Goal: Information Seeking & Learning: Learn about a topic

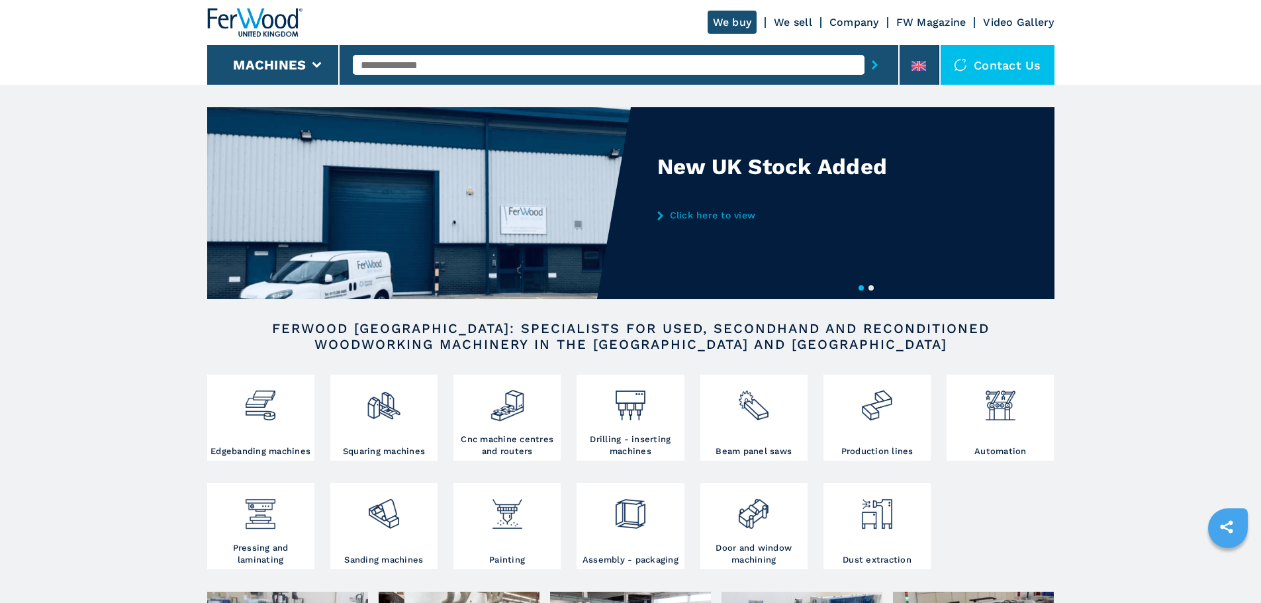
click at [681, 70] on input "text" at bounding box center [609, 65] width 512 height 20
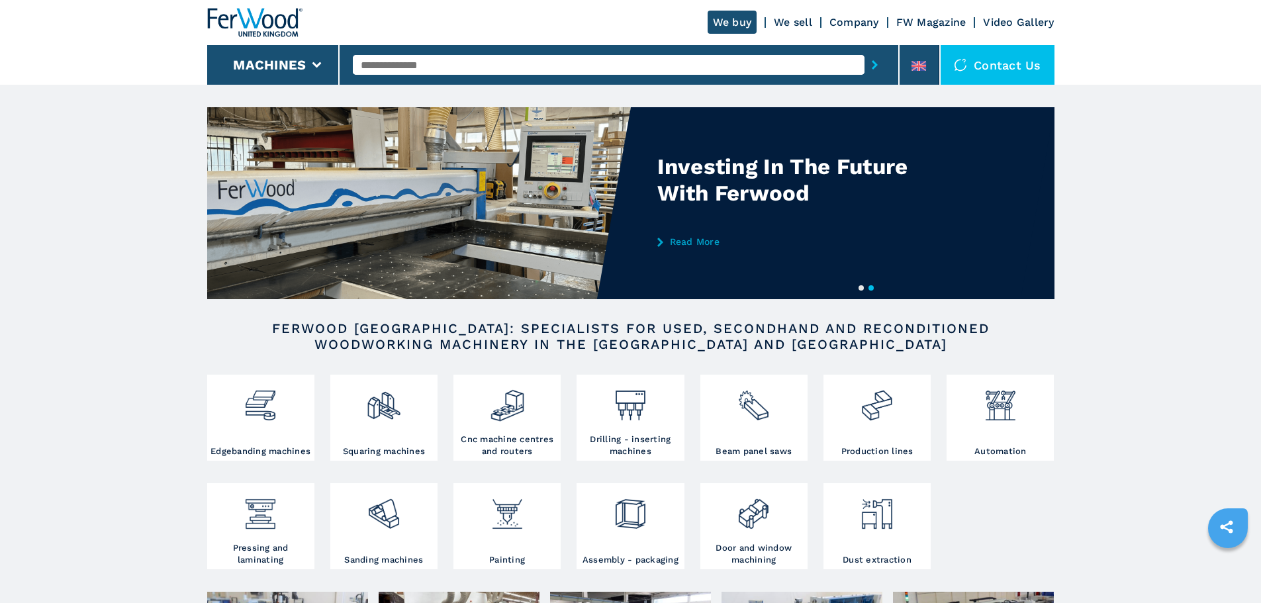
click at [475, 54] on div at bounding box center [619, 65] width 532 height 30
click at [479, 66] on input "text" at bounding box center [609, 65] width 512 height 20
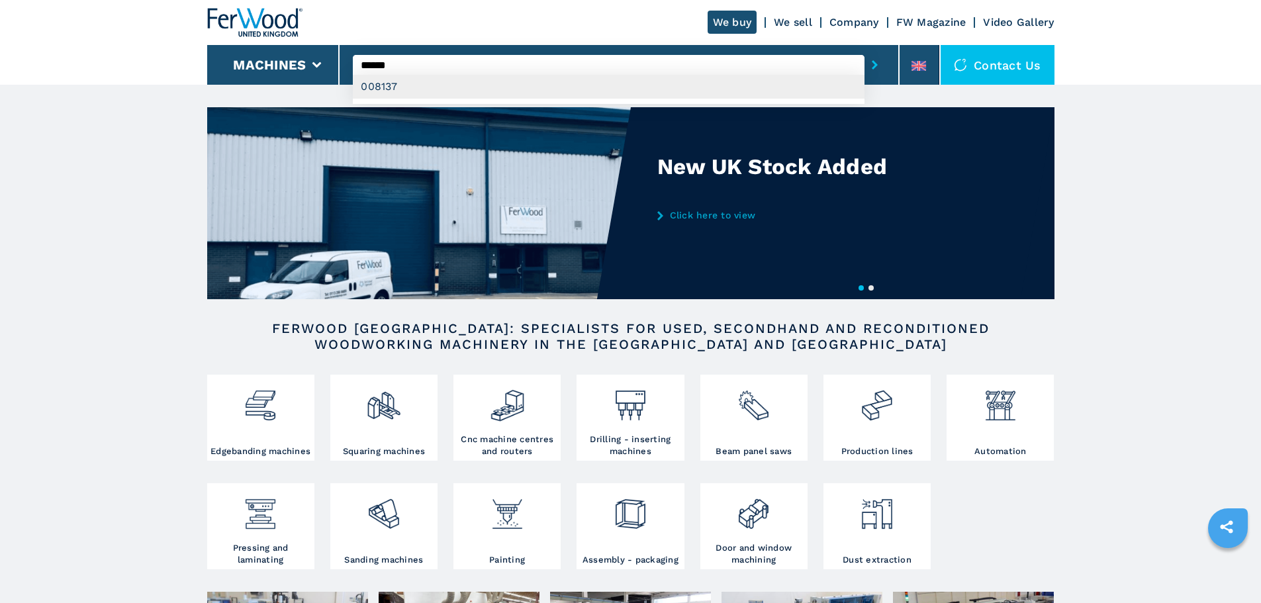
type input "******"
click at [404, 83] on div "008137" at bounding box center [609, 87] width 512 height 24
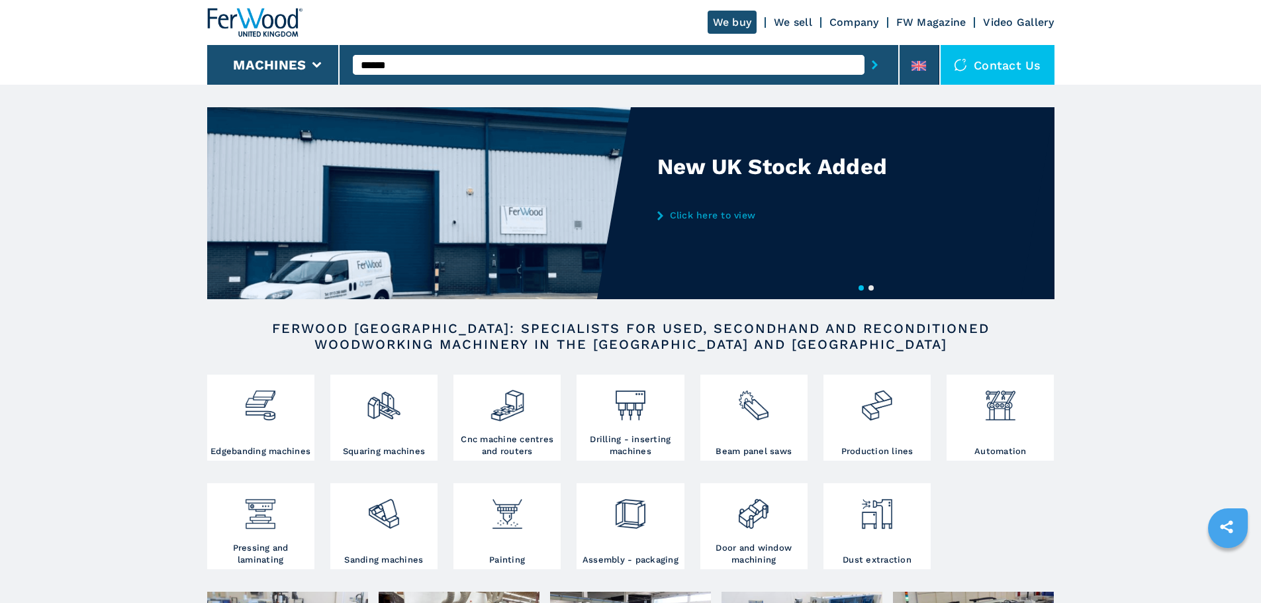
click at [874, 56] on button "submit-button" at bounding box center [875, 65] width 21 height 30
click at [872, 61] on icon "submit-button" at bounding box center [875, 64] width 6 height 9
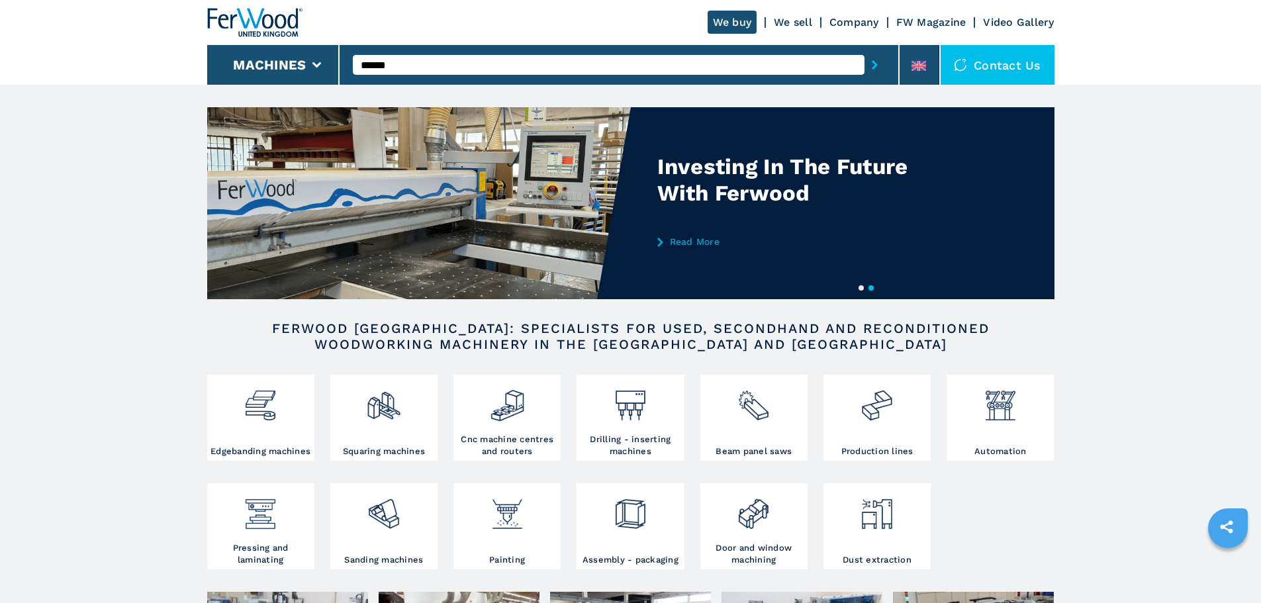
click at [588, 62] on input "******" at bounding box center [609, 65] width 512 height 20
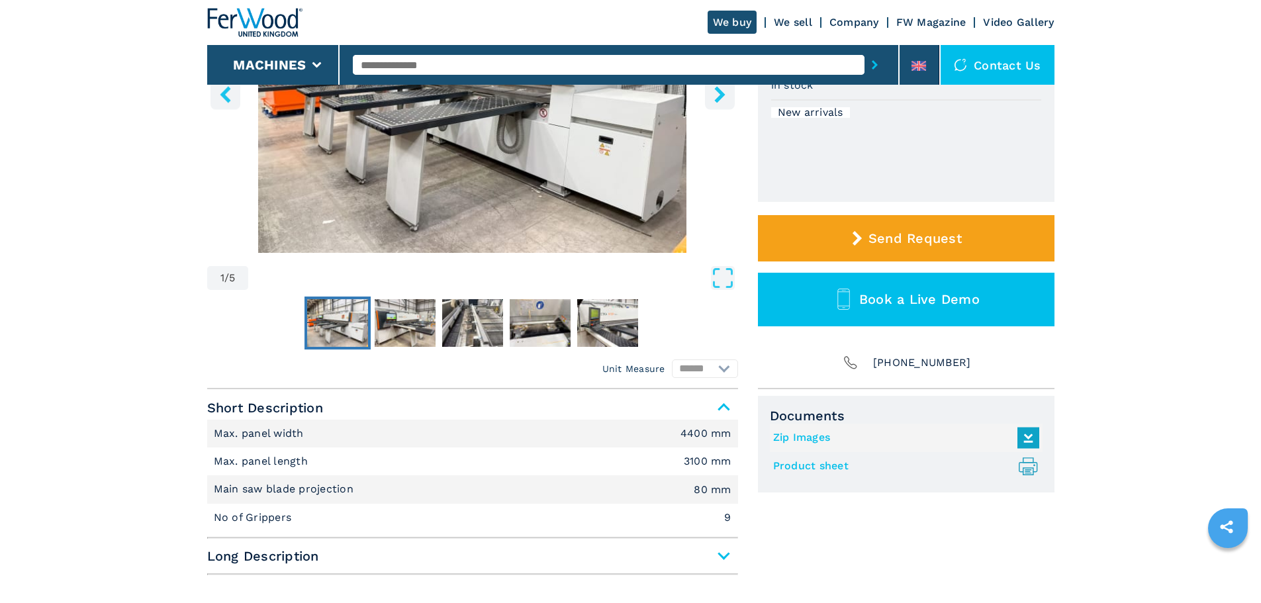
scroll to position [280, 0]
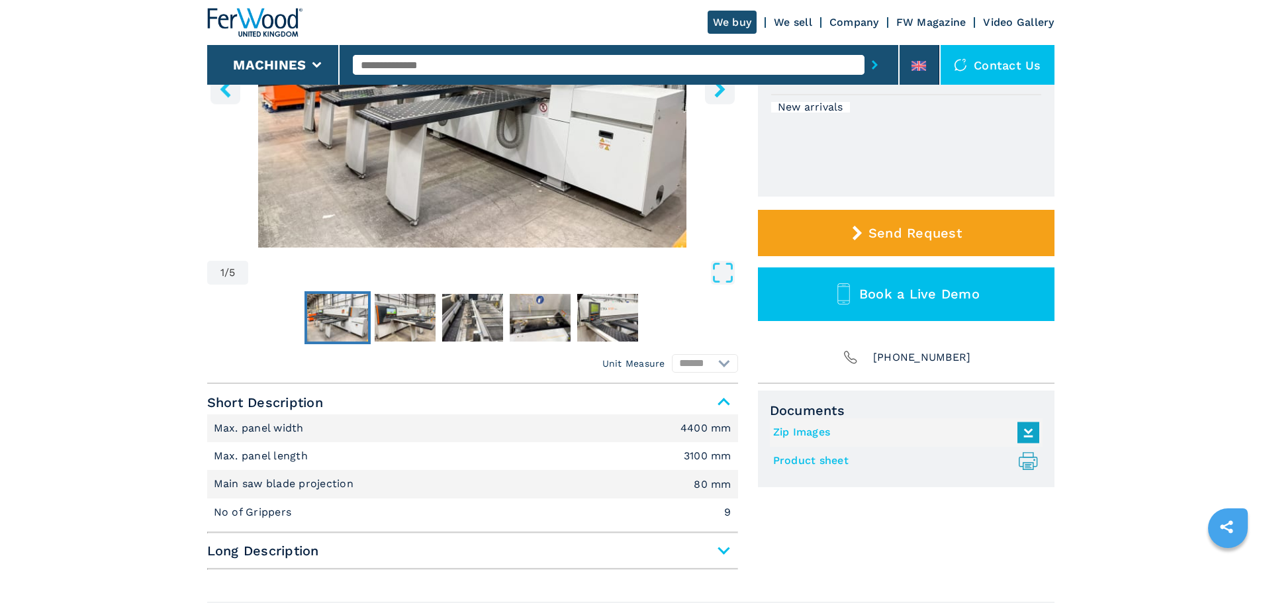
click at [818, 459] on link "Product sheet .prefix__st0{stroke-linecap:round;stroke-linejoin:round}.prefix__…" at bounding box center [902, 461] width 259 height 22
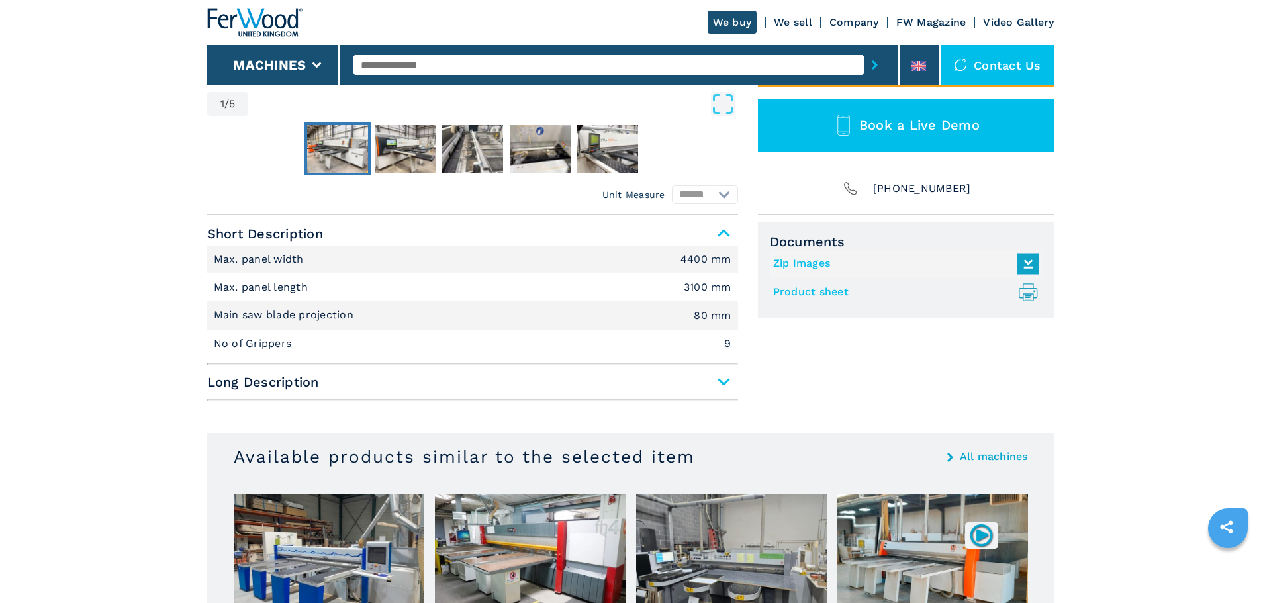
scroll to position [461, 0]
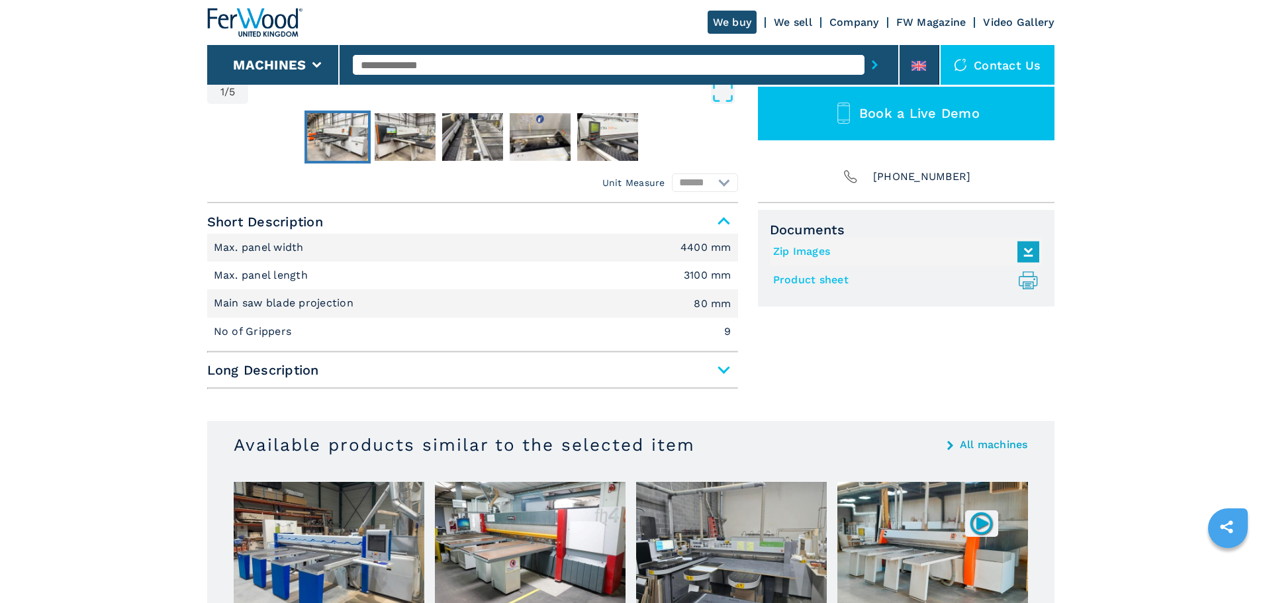
click at [686, 369] on span "Long Description" at bounding box center [472, 370] width 531 height 24
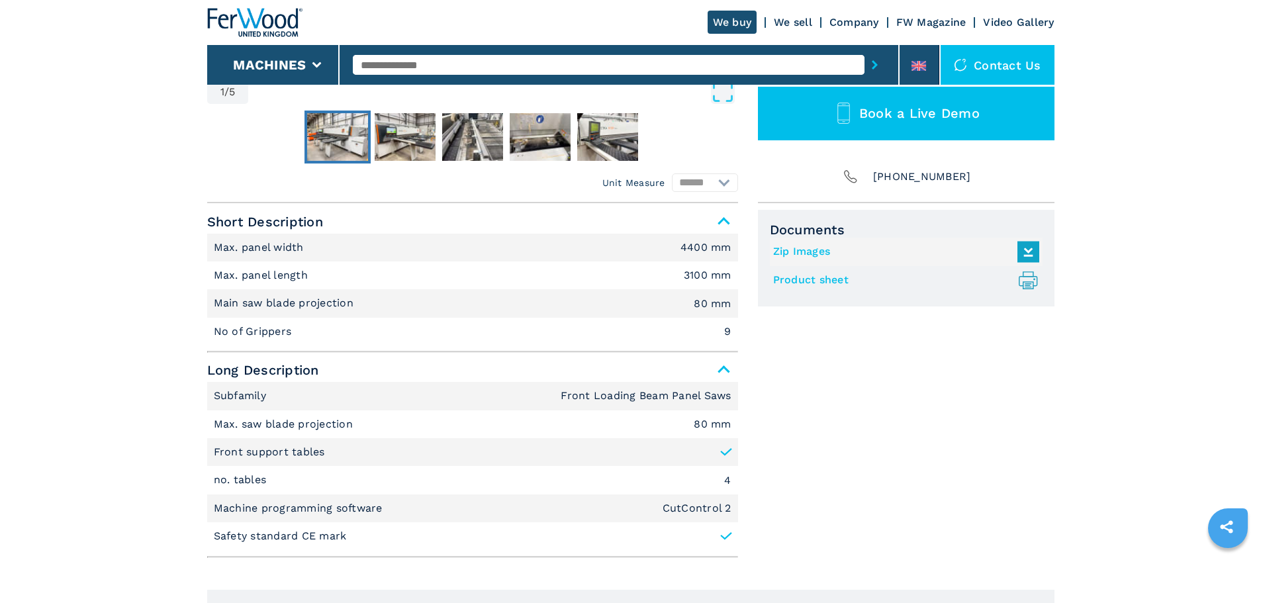
click at [222, 398] on p "Subfamily" at bounding box center [242, 396] width 56 height 15
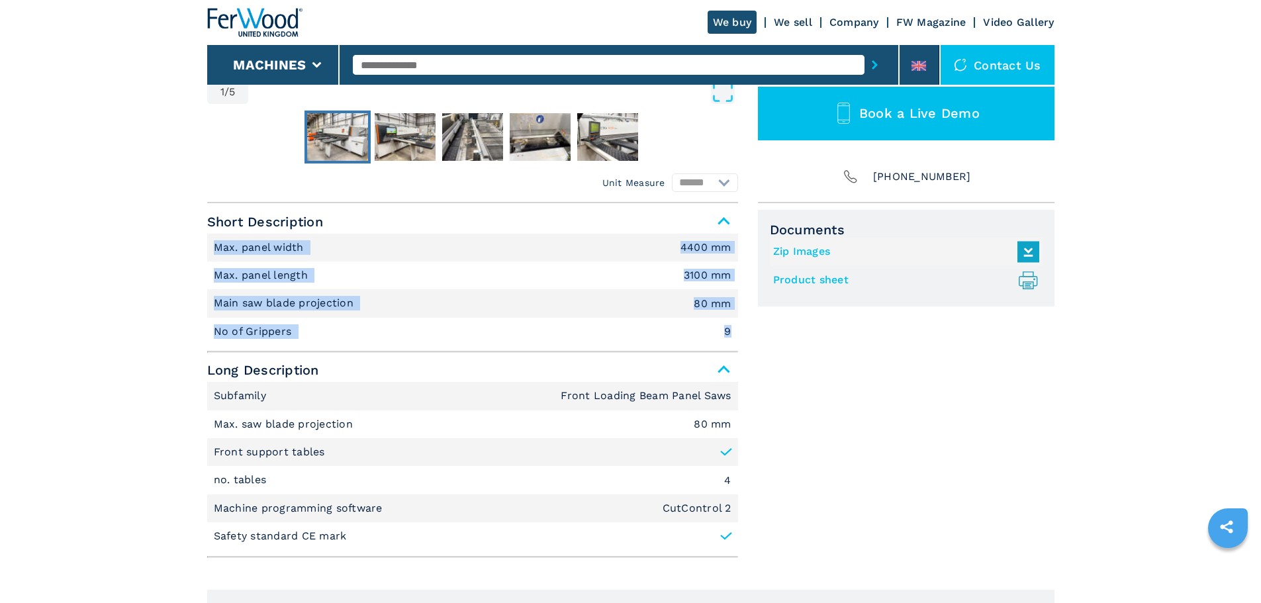
drag, startPoint x: 214, startPoint y: 241, endPoint x: 530, endPoint y: 522, distance: 423.0
click at [731, 542] on div "Short Description Max. panel width 4400 mm Max. panel length 3100 mm Main saw b…" at bounding box center [472, 384] width 531 height 348
copy div "Max. panel width 4400 mm Max. panel length 3100 mm Main saw blade projection 80…"
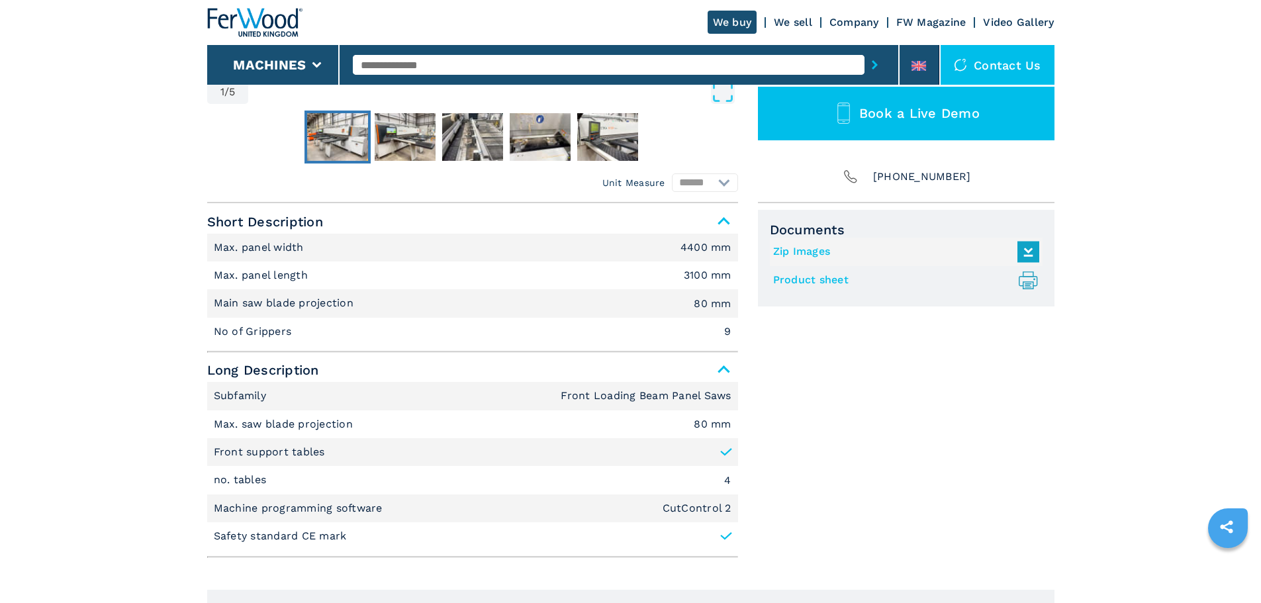
click at [907, 404] on div "Documents Zip Images Product sheet .prefix__st0{stroke-linecap:round;stroke-lin…" at bounding box center [906, 386] width 297 height 353
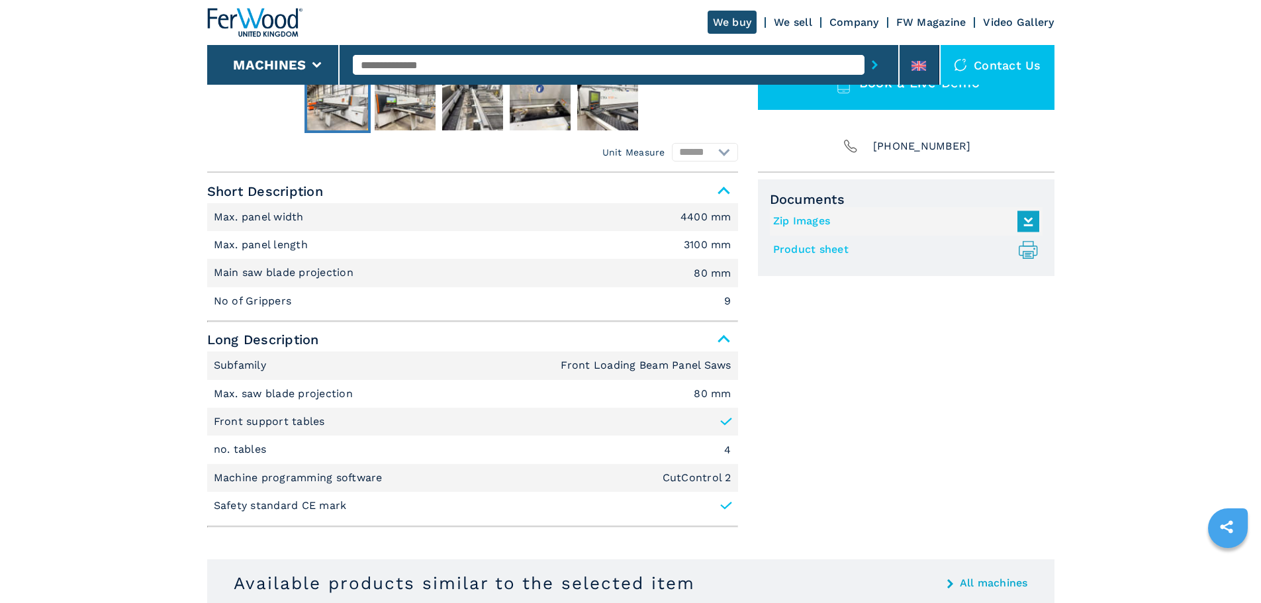
scroll to position [522, 0]
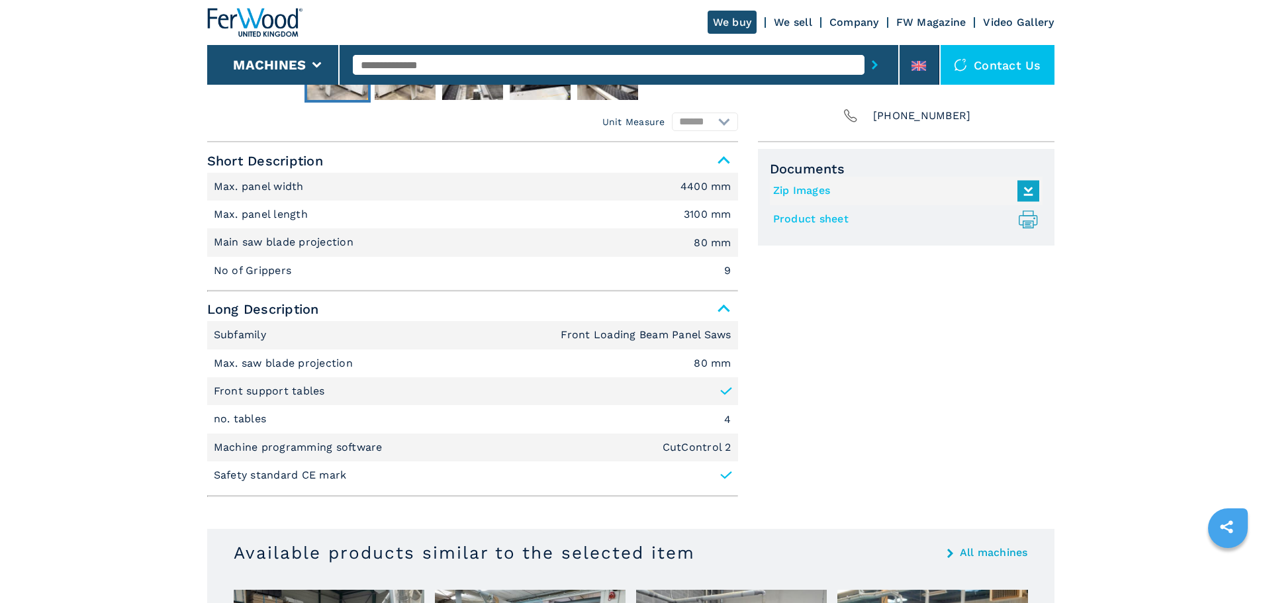
click at [373, 64] on input "text" at bounding box center [609, 65] width 512 height 20
click at [388, 60] on input "text" at bounding box center [609, 65] width 512 height 20
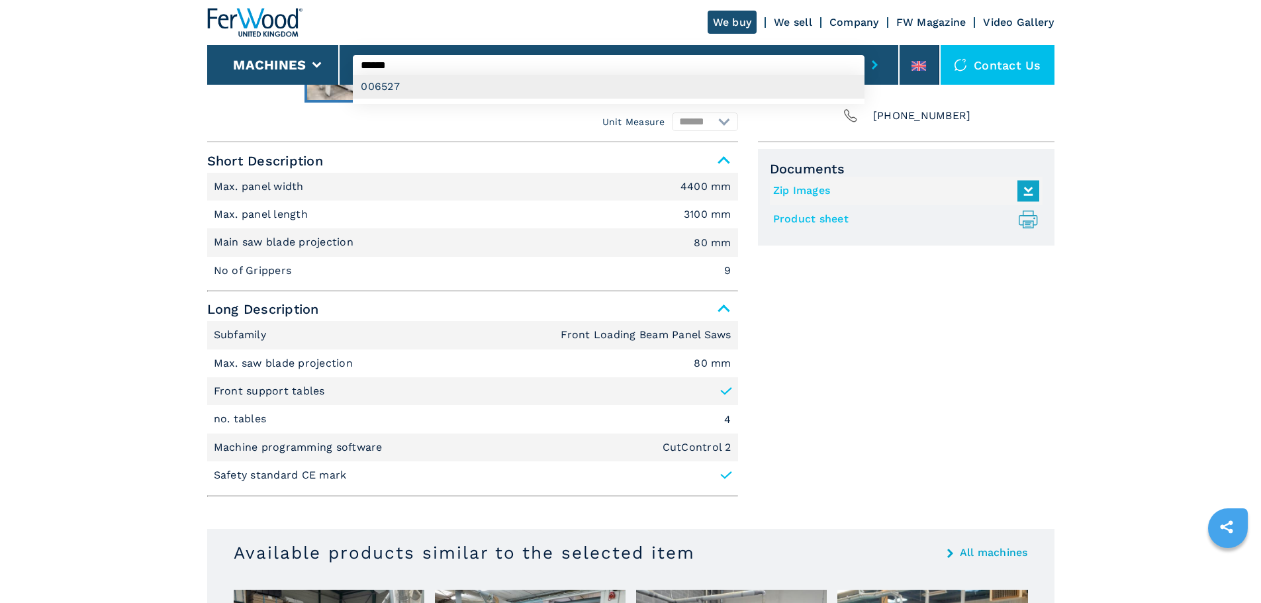
type input "******"
click at [399, 83] on div "006527" at bounding box center [609, 87] width 512 height 24
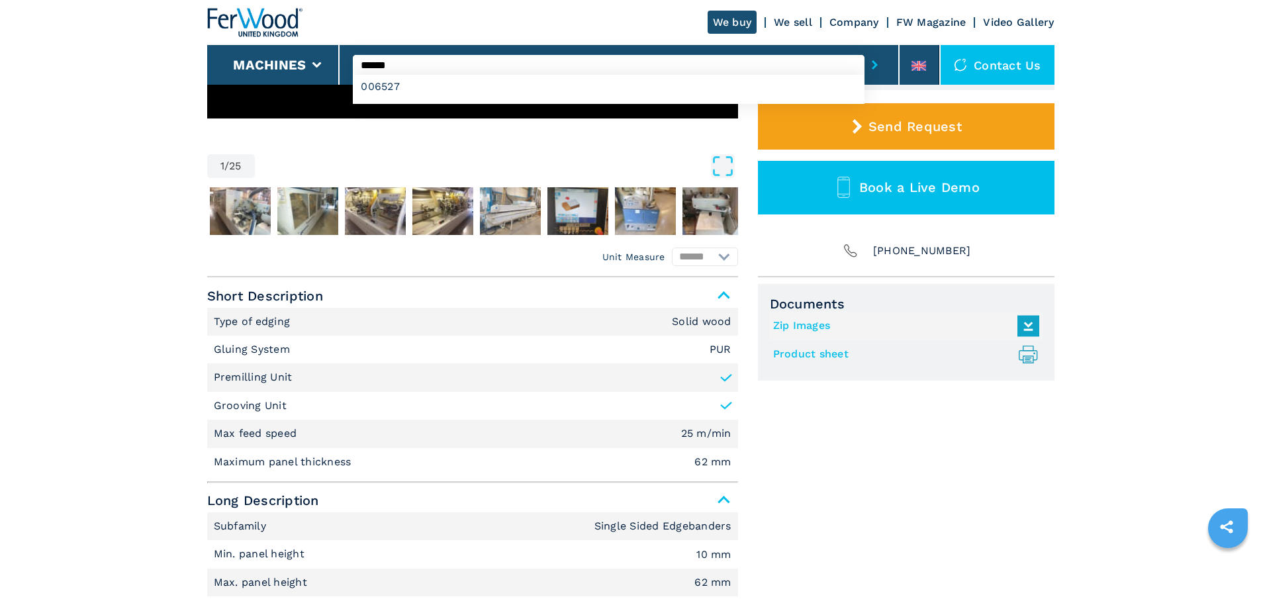
scroll to position [397, 0]
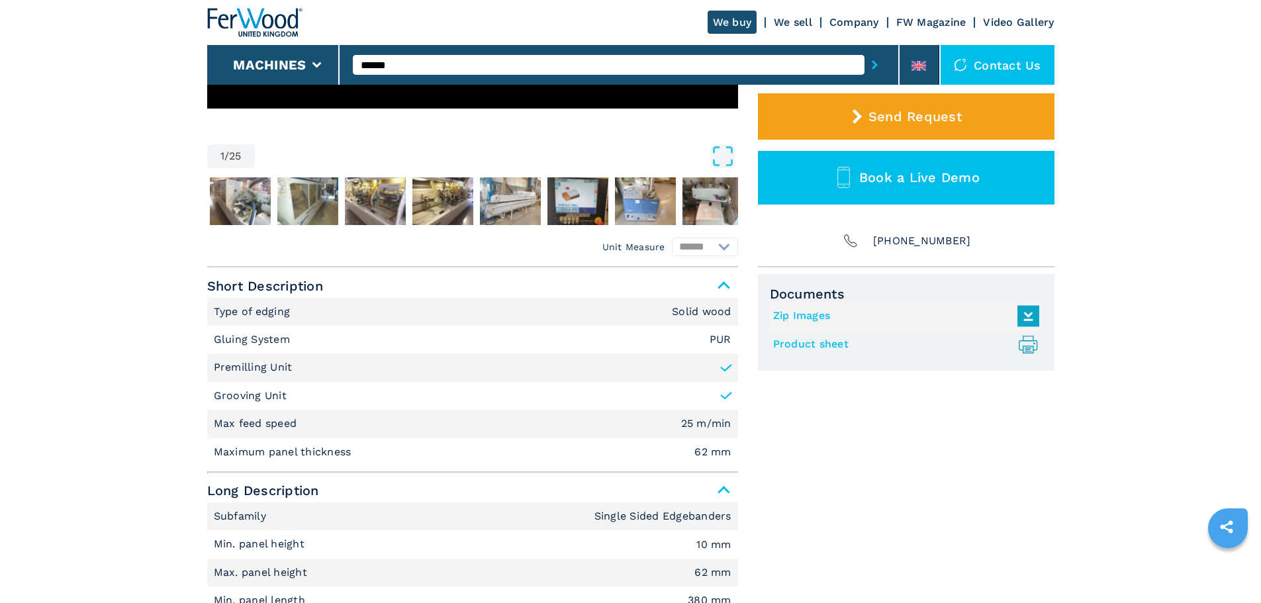
click at [803, 349] on link "Product sheet .prefix__st0{stroke-linecap:round;stroke-linejoin:round}.prefix__…" at bounding box center [902, 345] width 259 height 22
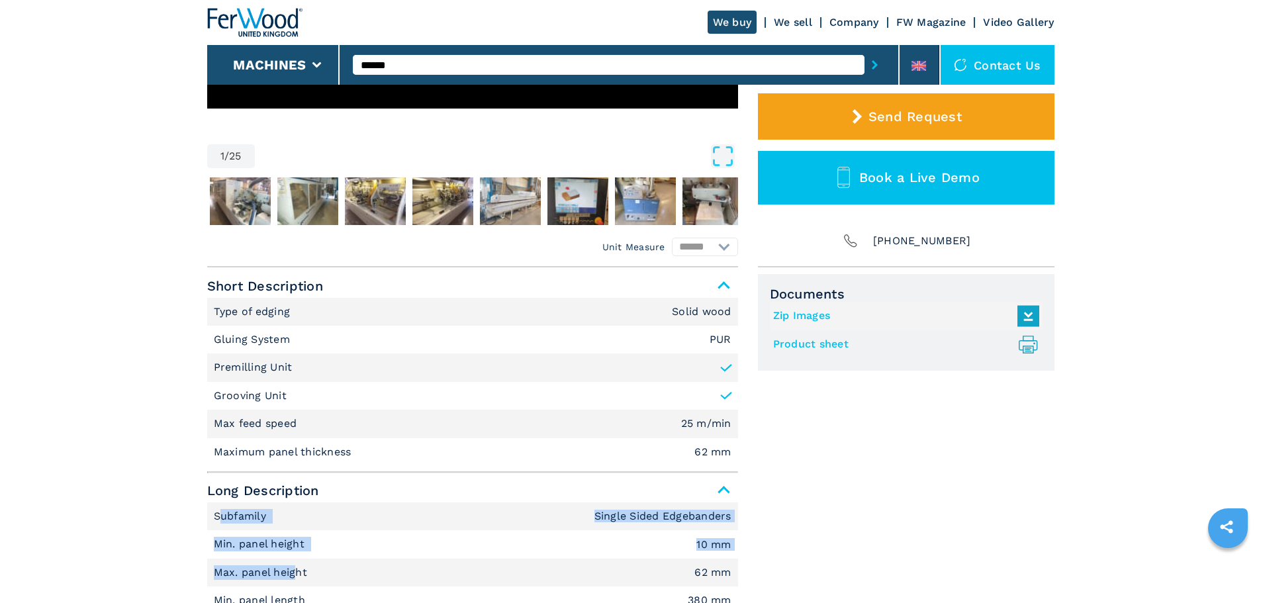
drag, startPoint x: 220, startPoint y: 514, endPoint x: 278, endPoint y: 529, distance: 59.6
click at [311, 510] on li "Subfamily Single Sided Edgebanders" at bounding box center [472, 516] width 531 height 28
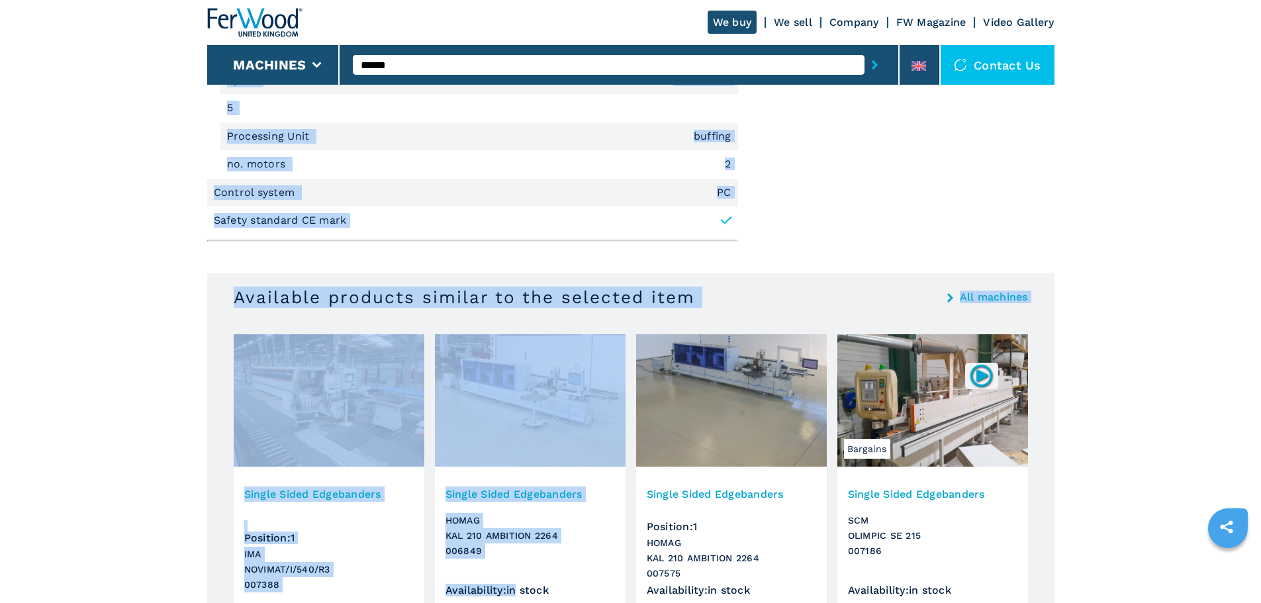
scroll to position [2080, 0]
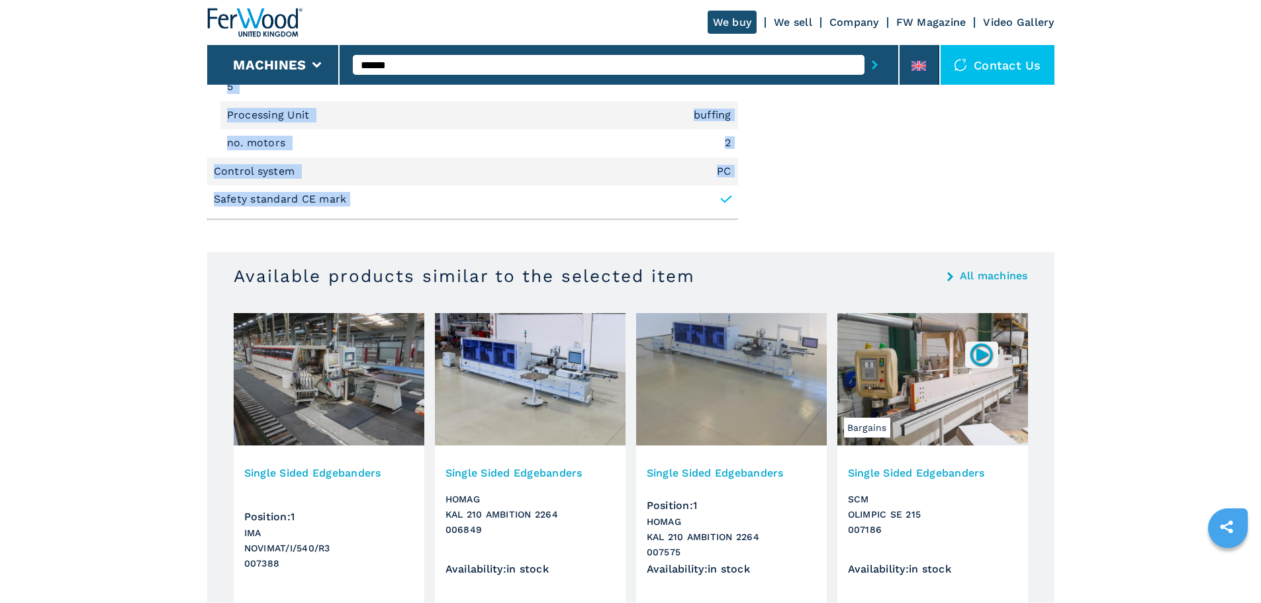
drag, startPoint x: 216, startPoint y: 516, endPoint x: 825, endPoint y: 237, distance: 670.6
copy div "Subfamily Single Sided Edgebanders Min. panel height 10 mm Max. panel height 62…"
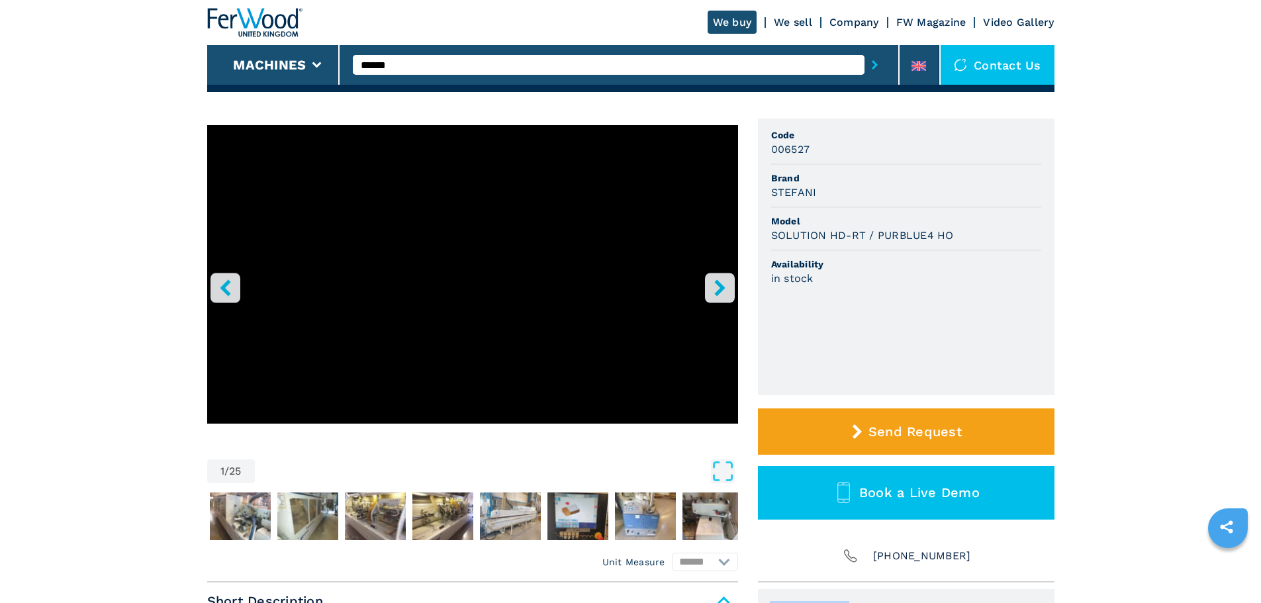
scroll to position [0, 0]
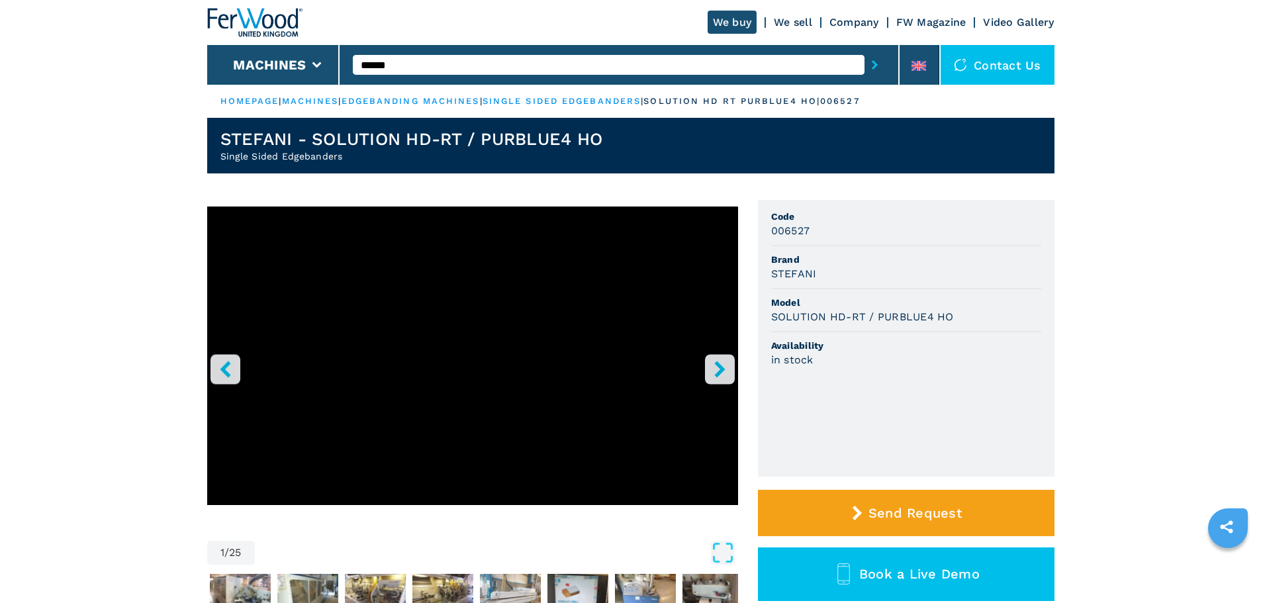
click at [716, 369] on icon "right-button" at bounding box center [720, 369] width 17 height 17
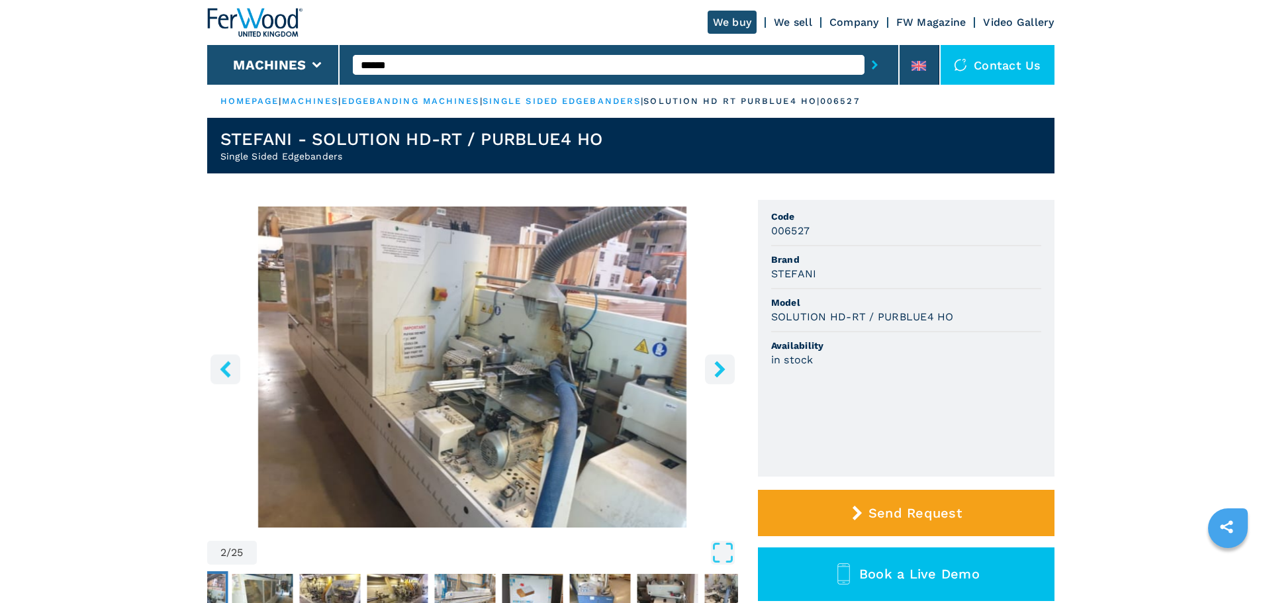
click at [718, 369] on icon "right-button" at bounding box center [720, 369] width 17 height 17
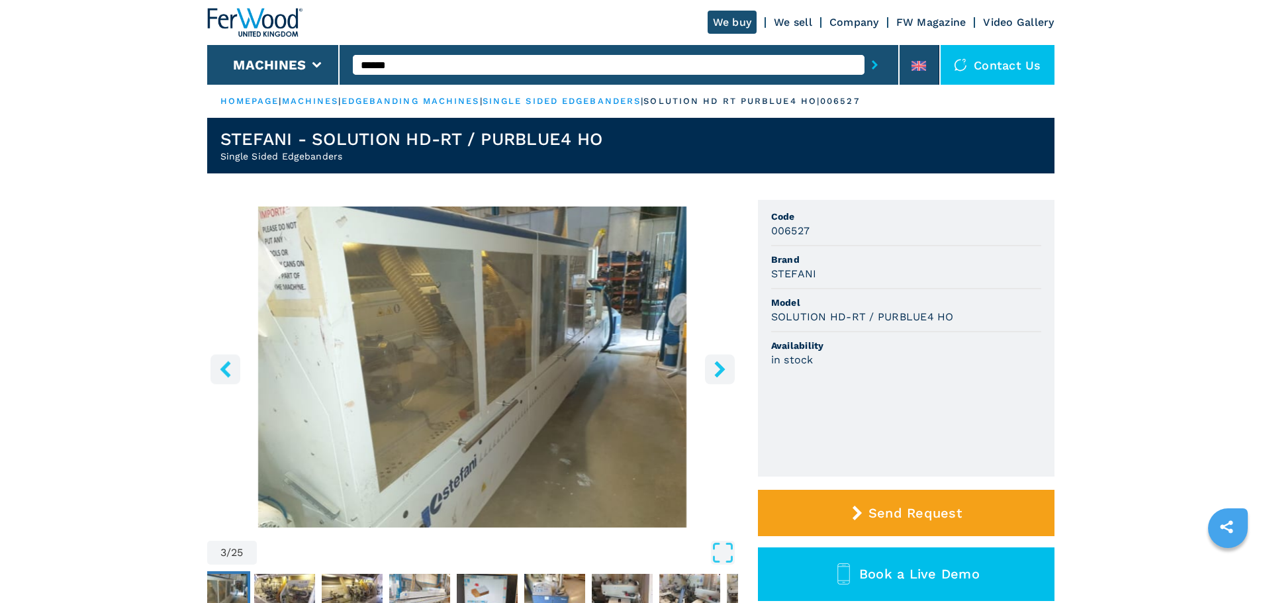
click at [718, 369] on icon "right-button" at bounding box center [720, 369] width 17 height 17
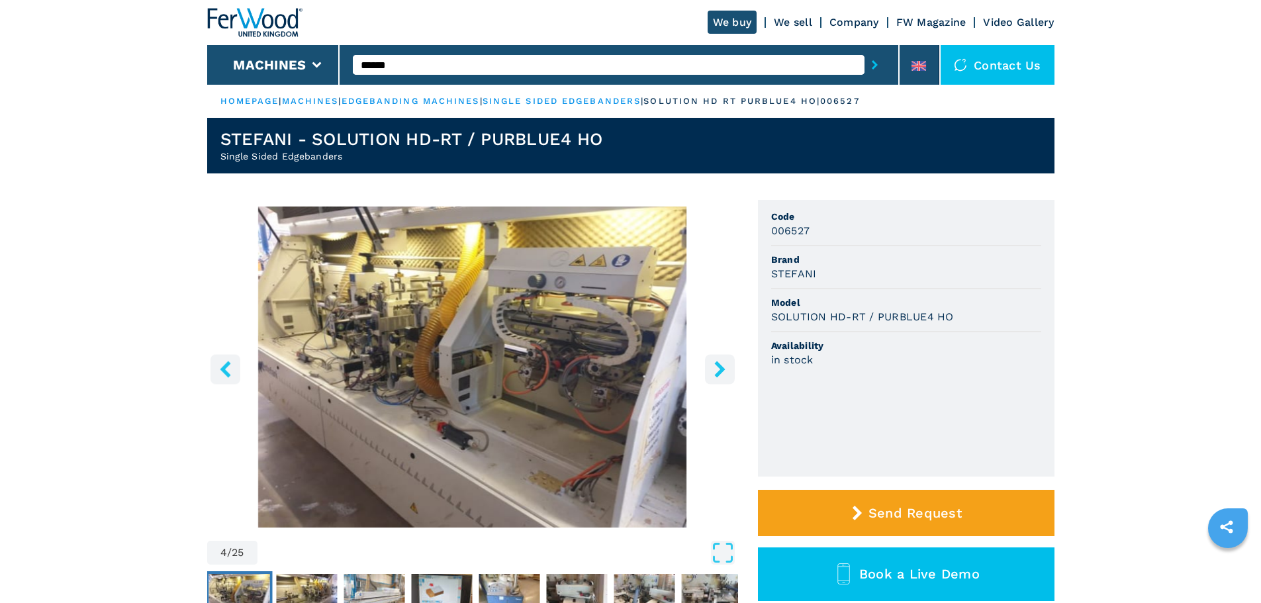
click at [718, 369] on icon "right-button" at bounding box center [720, 369] width 17 height 17
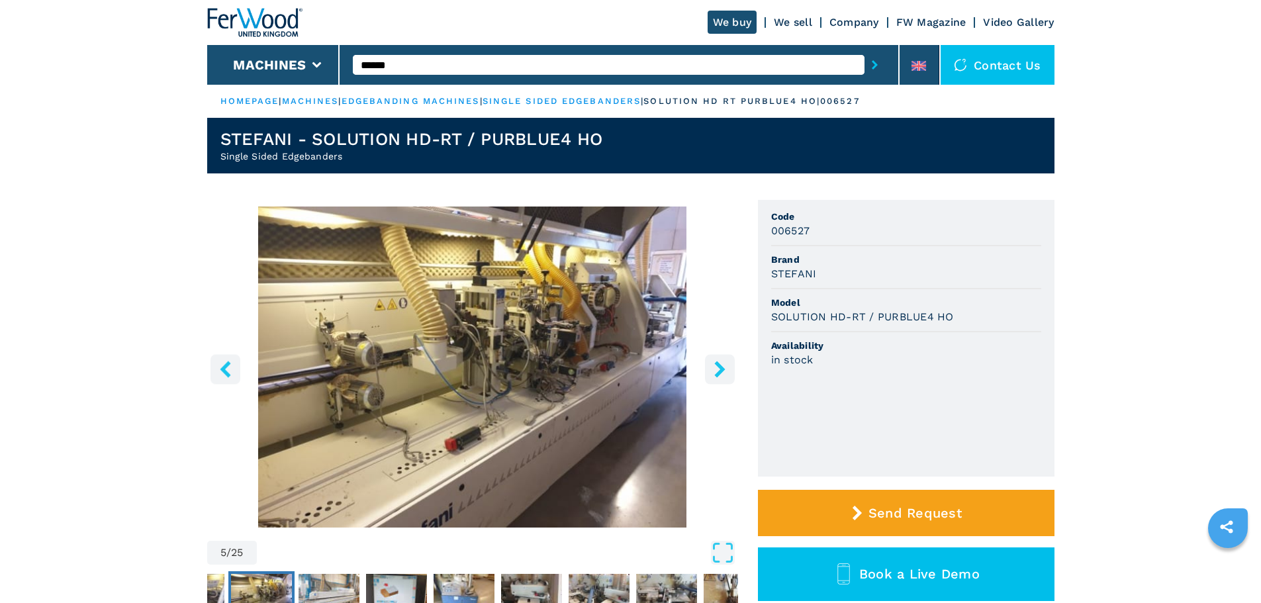
click at [718, 369] on icon "right-button" at bounding box center [720, 369] width 17 height 17
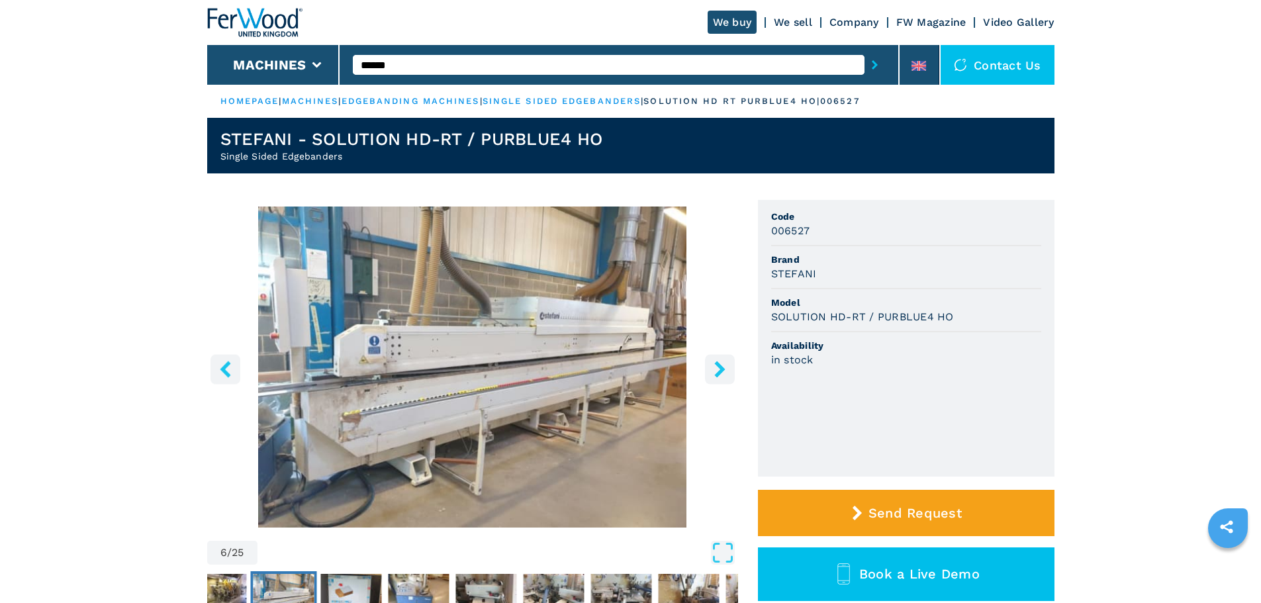
click at [718, 369] on icon "right-button" at bounding box center [720, 369] width 17 height 17
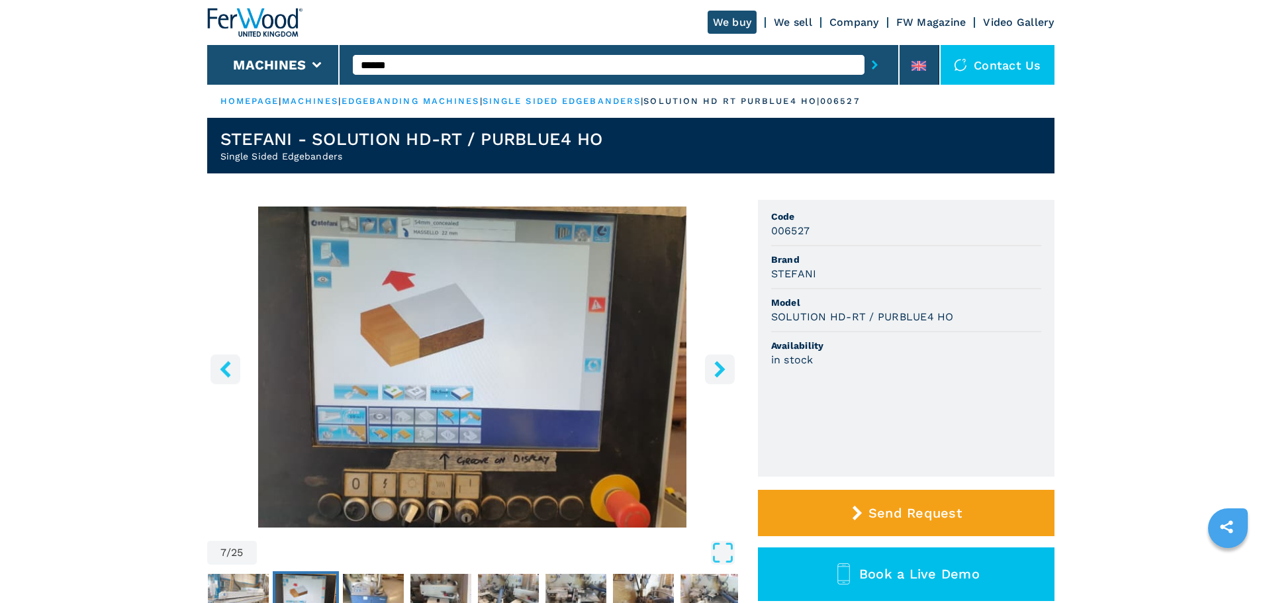
click at [718, 369] on icon "right-button" at bounding box center [720, 369] width 17 height 17
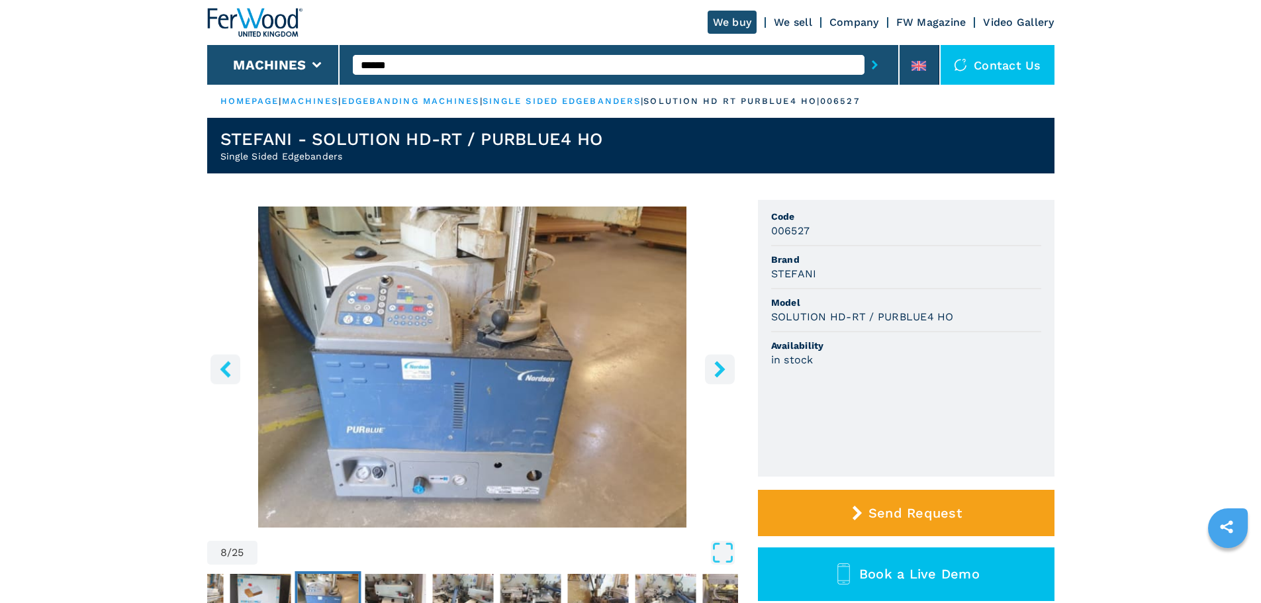
click at [718, 369] on icon "right-button" at bounding box center [720, 369] width 17 height 17
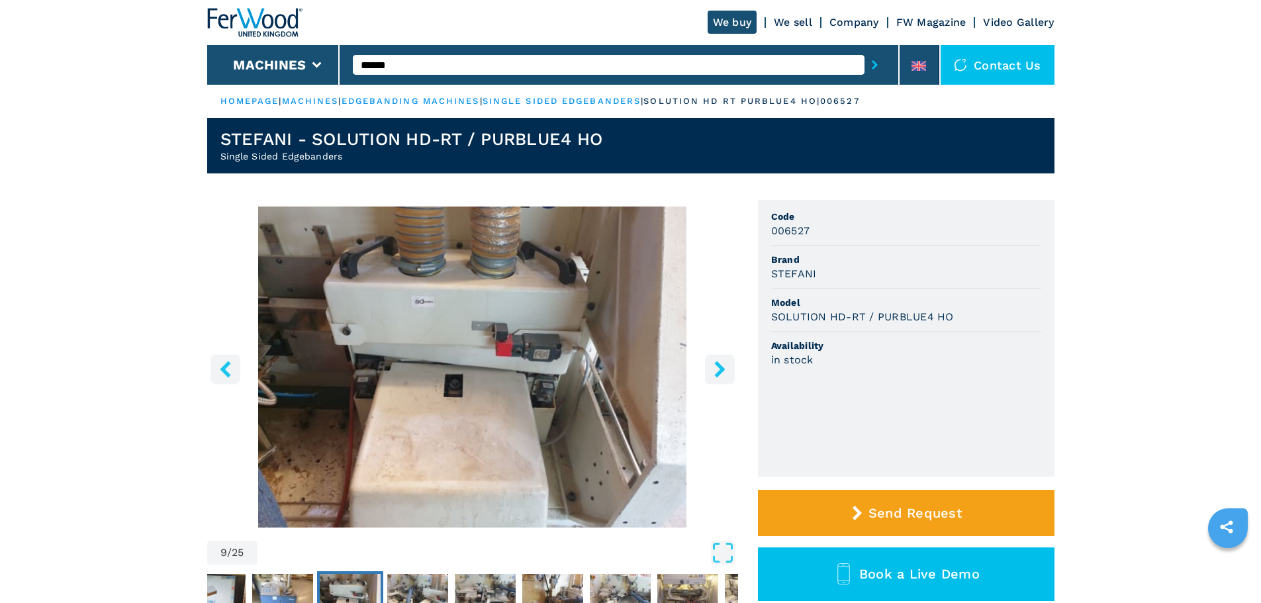
click at [718, 369] on icon "right-button" at bounding box center [720, 369] width 17 height 17
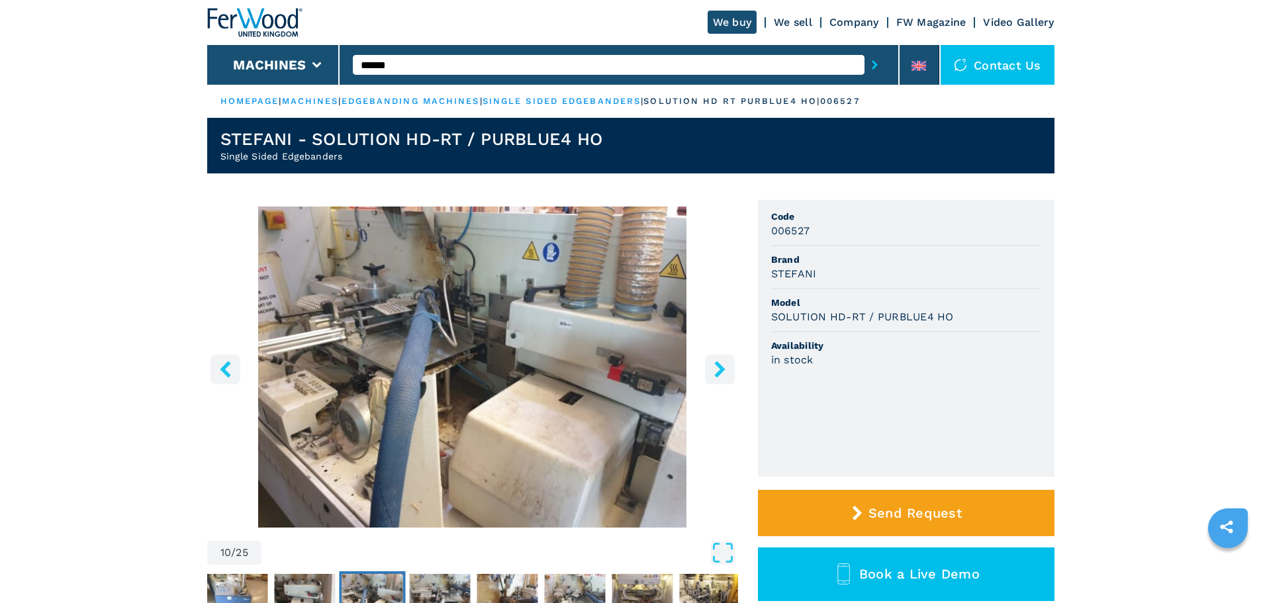
click at [718, 369] on icon "right-button" at bounding box center [720, 369] width 17 height 17
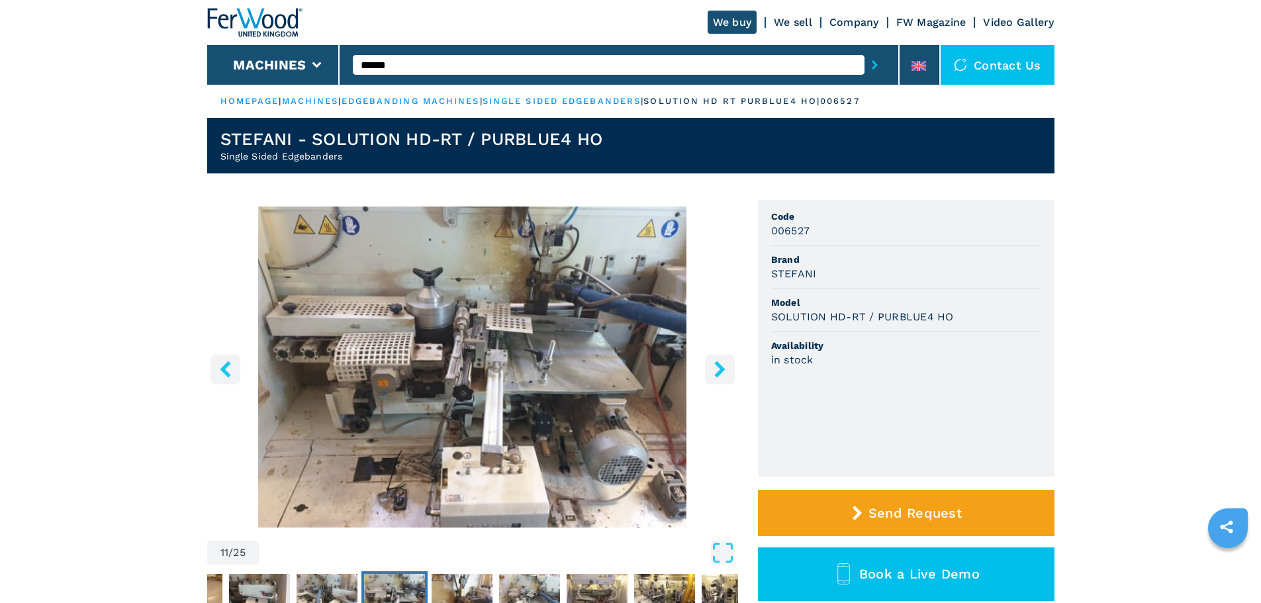
click at [718, 369] on icon "right-button" at bounding box center [720, 369] width 17 height 17
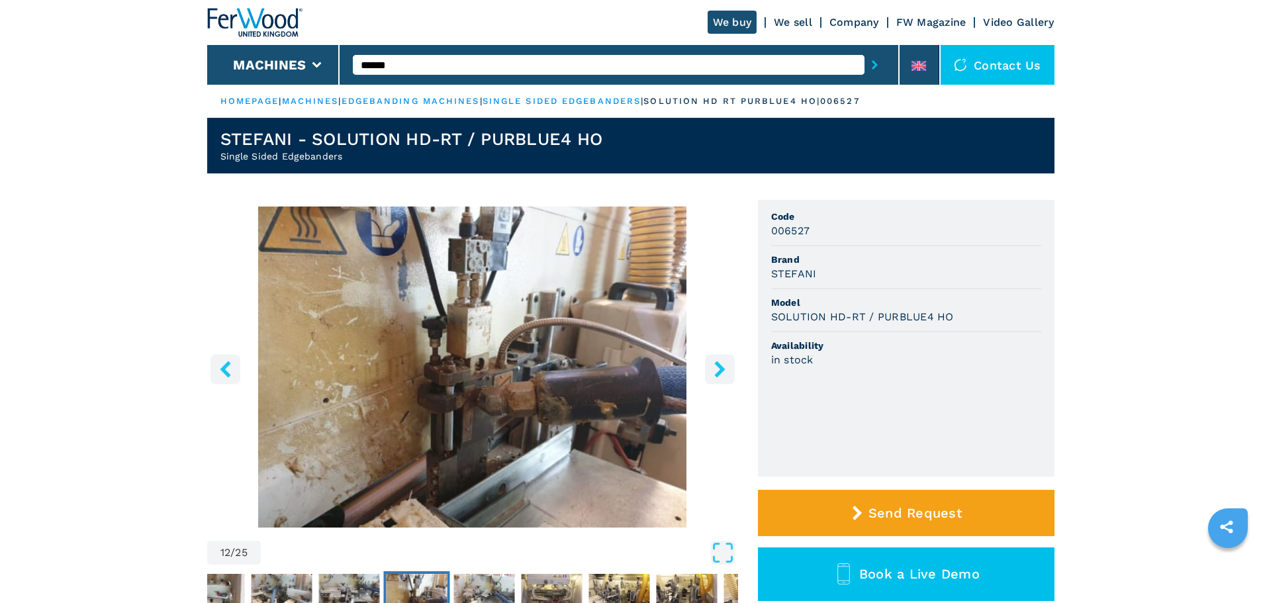
click at [718, 369] on icon "right-button" at bounding box center [720, 369] width 17 height 17
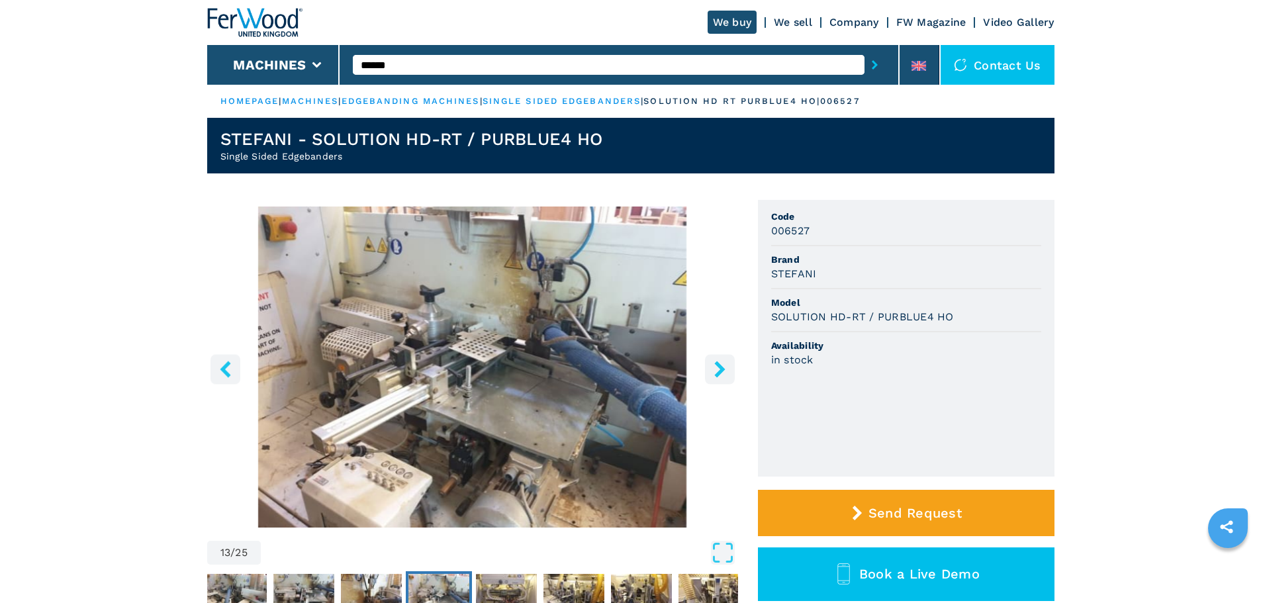
click at [718, 369] on icon "right-button" at bounding box center [720, 369] width 17 height 17
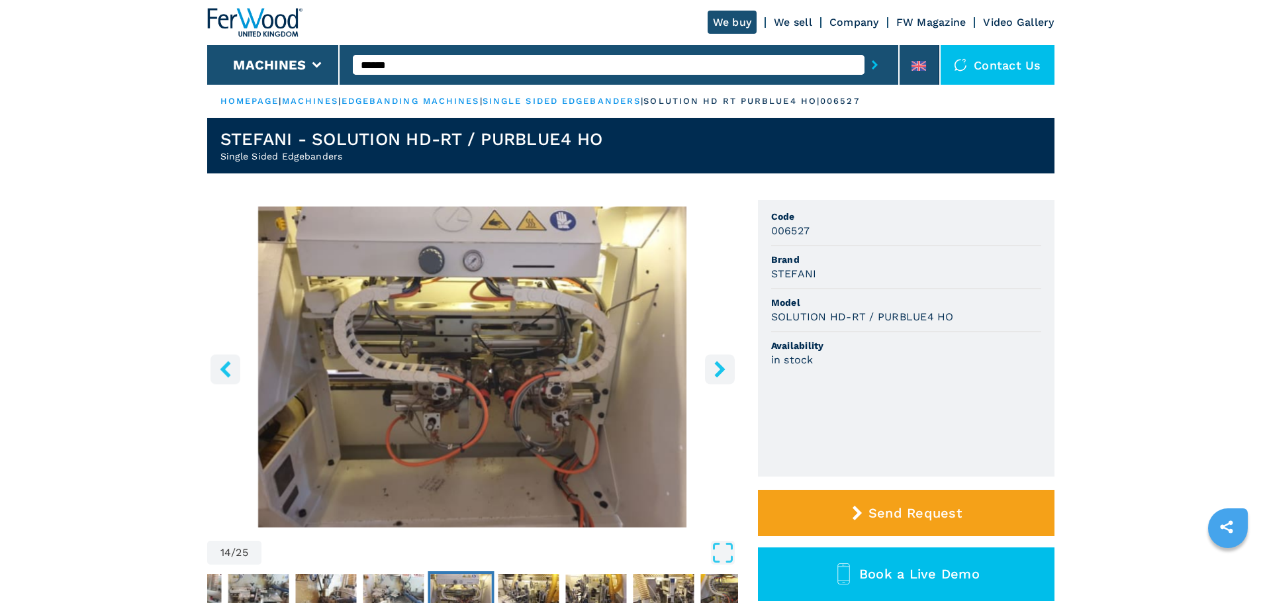
click at [718, 369] on icon "right-button" at bounding box center [720, 369] width 17 height 17
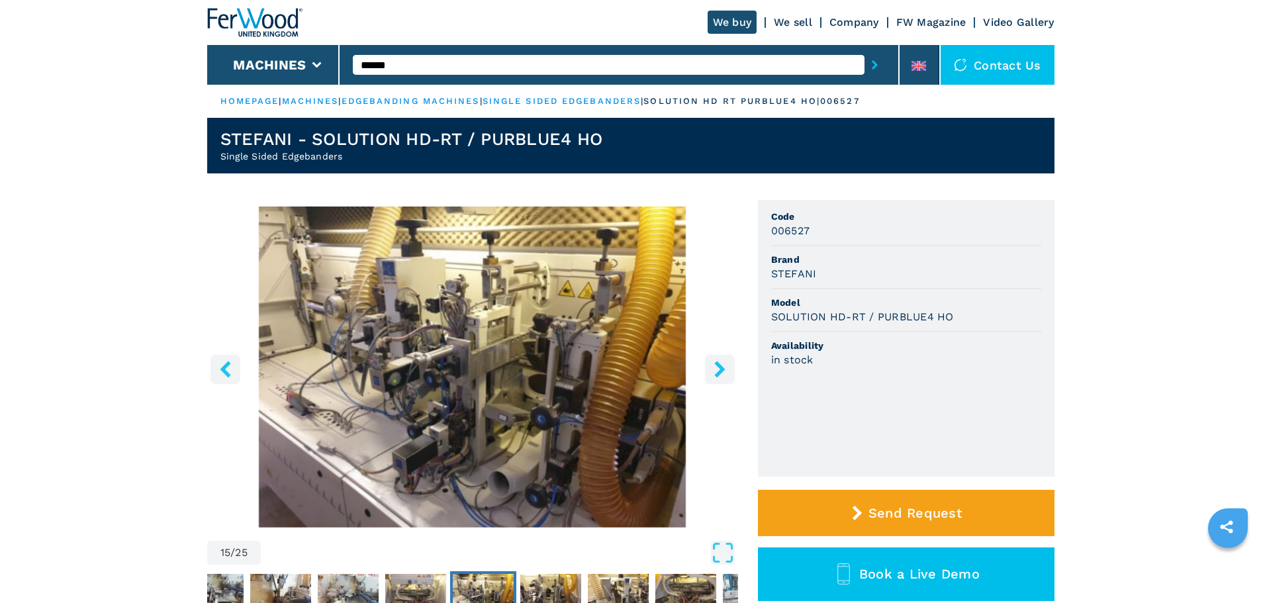
click at [718, 369] on icon "right-button" at bounding box center [720, 369] width 17 height 17
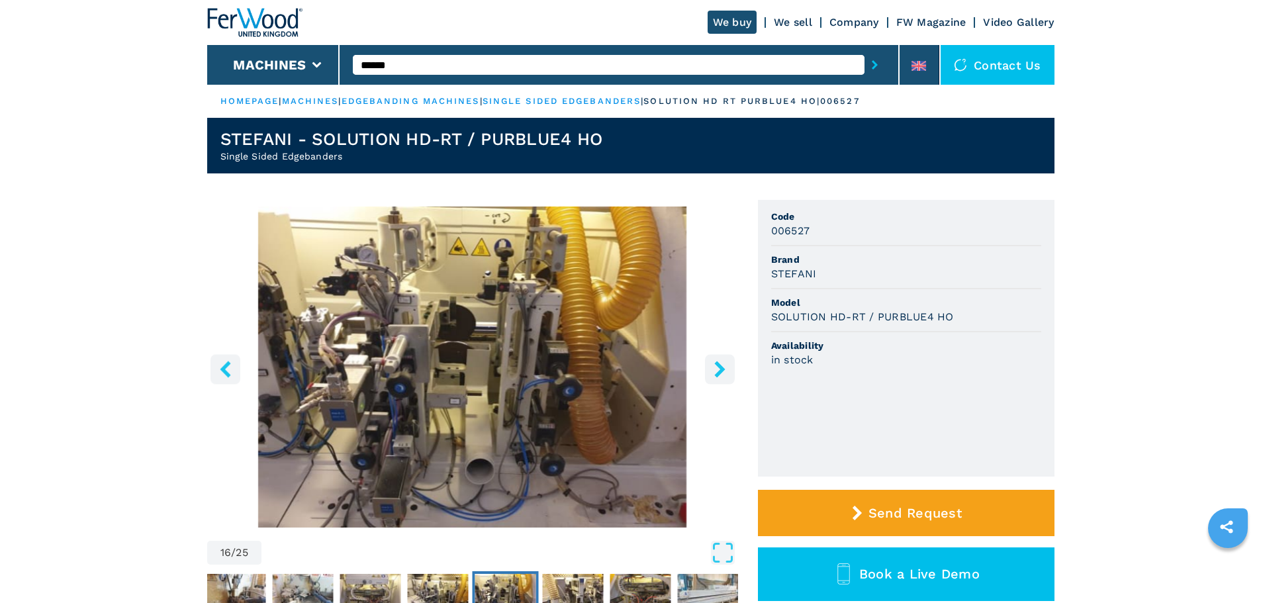
click at [718, 369] on icon "right-button" at bounding box center [720, 369] width 17 height 17
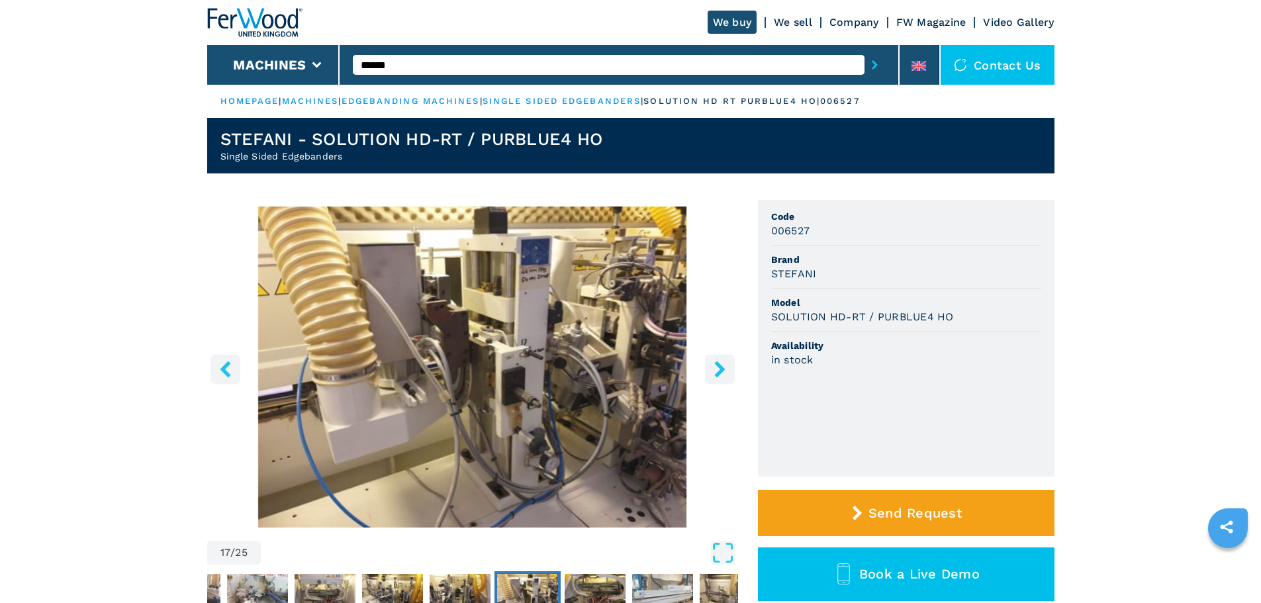
click at [718, 369] on icon "right-button" at bounding box center [720, 369] width 17 height 17
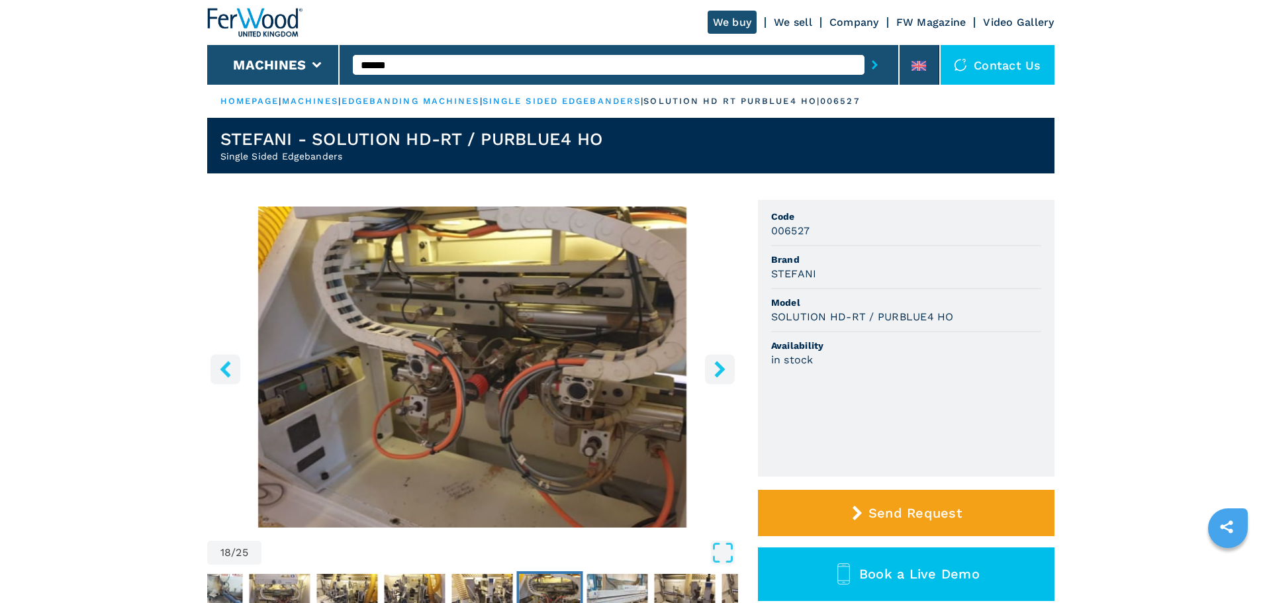
click at [718, 369] on icon "right-button" at bounding box center [720, 369] width 17 height 17
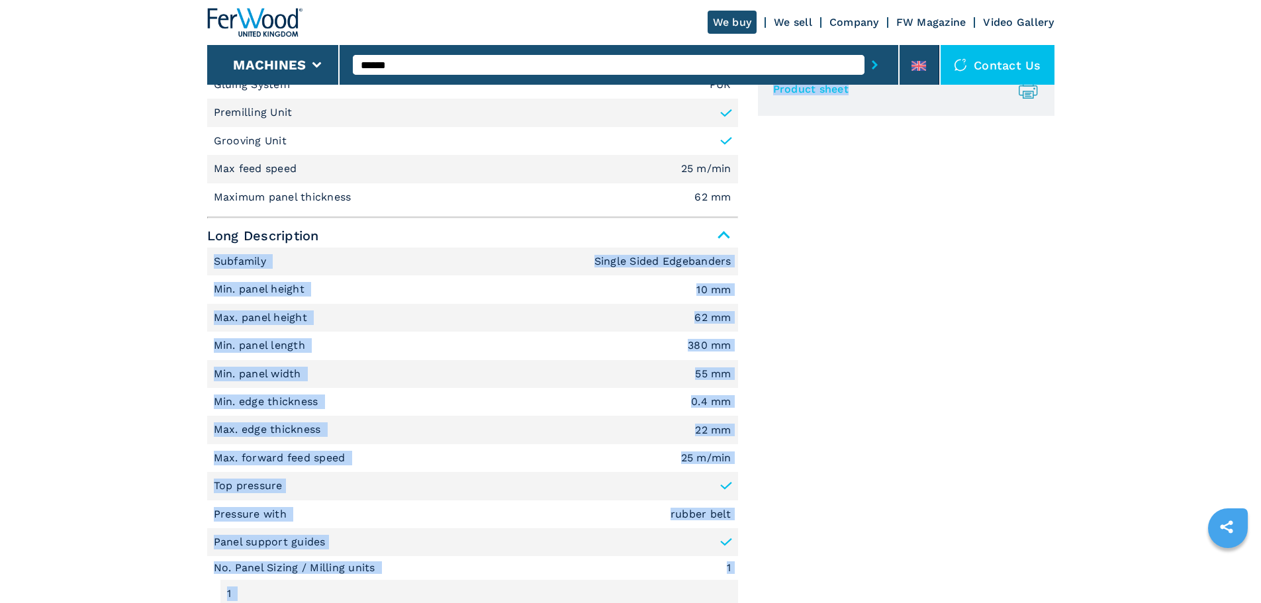
scroll to position [749, 0]
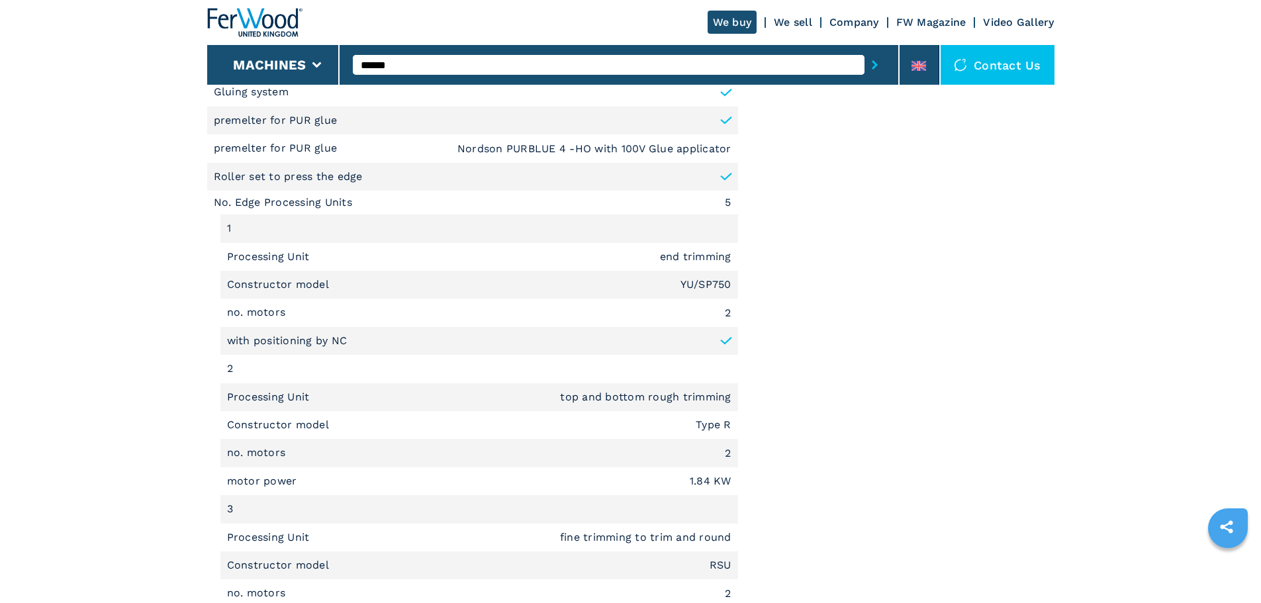
scroll to position [1300, 0]
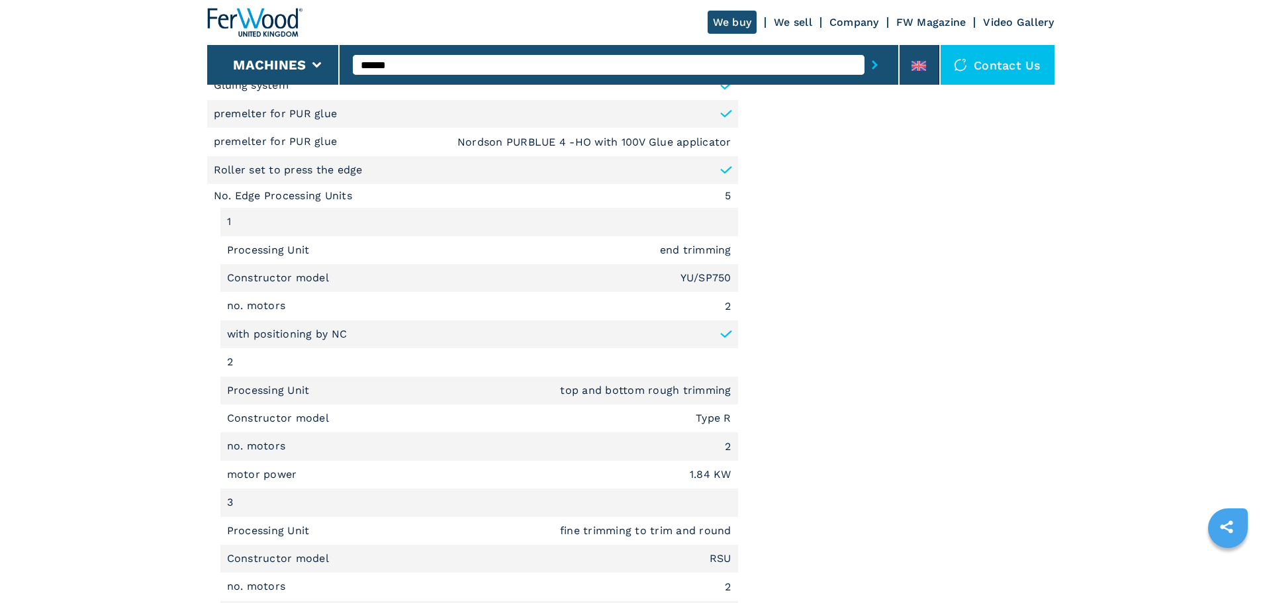
click at [3, 285] on main "HOMEPAGE | machines | edgebanding machines | single sided edgebanders | solutio…" at bounding box center [630, 170] width 1261 height 2941
click at [1000, 262] on div "Documents Zip Images Product sheet .prefix__st0{stroke-linecap:round;stroke-lin…" at bounding box center [906, 188] width 297 height 1636
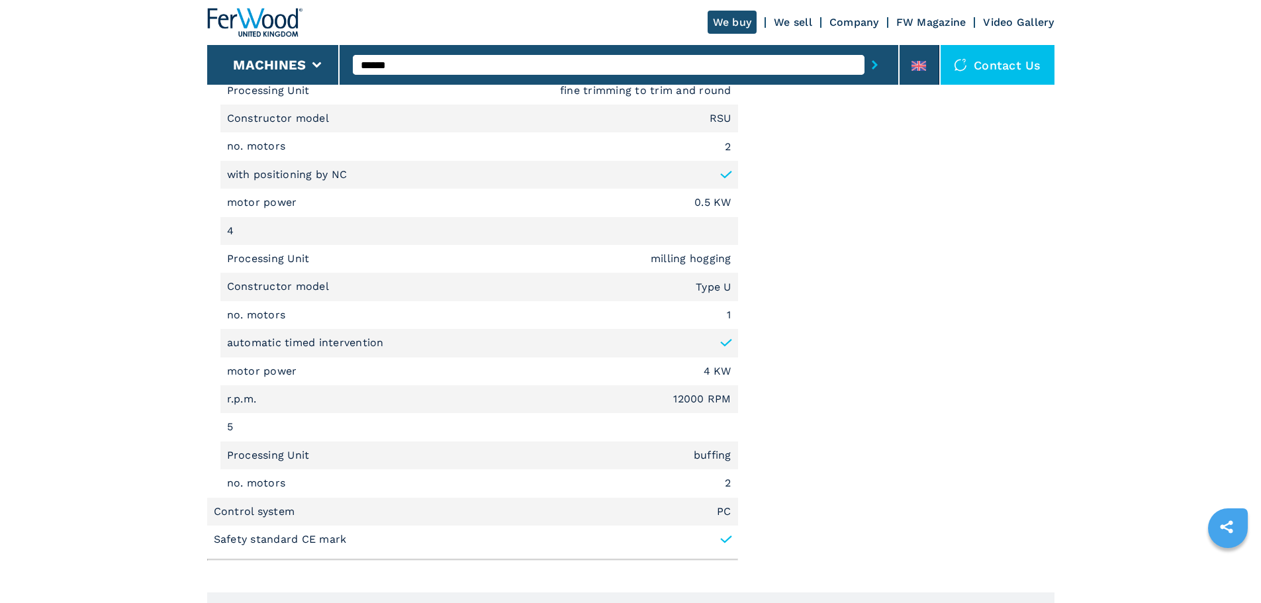
scroll to position [1787, 0]
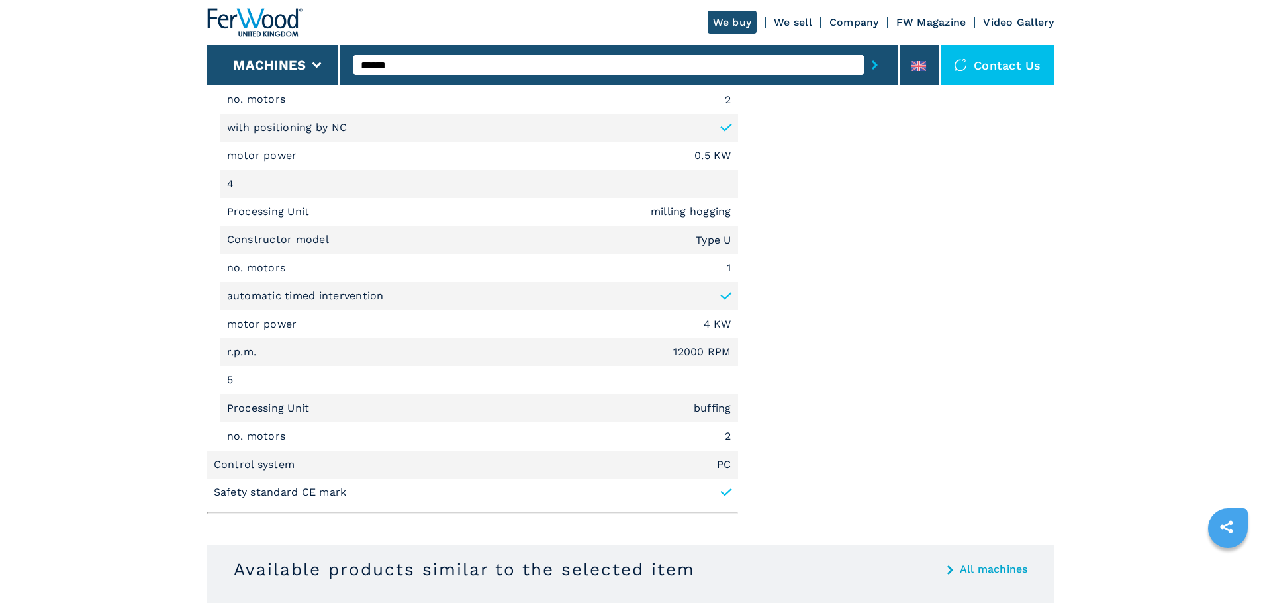
drag, startPoint x: 1258, startPoint y: 402, endPoint x: 1270, endPoint y: 340, distance: 63.4
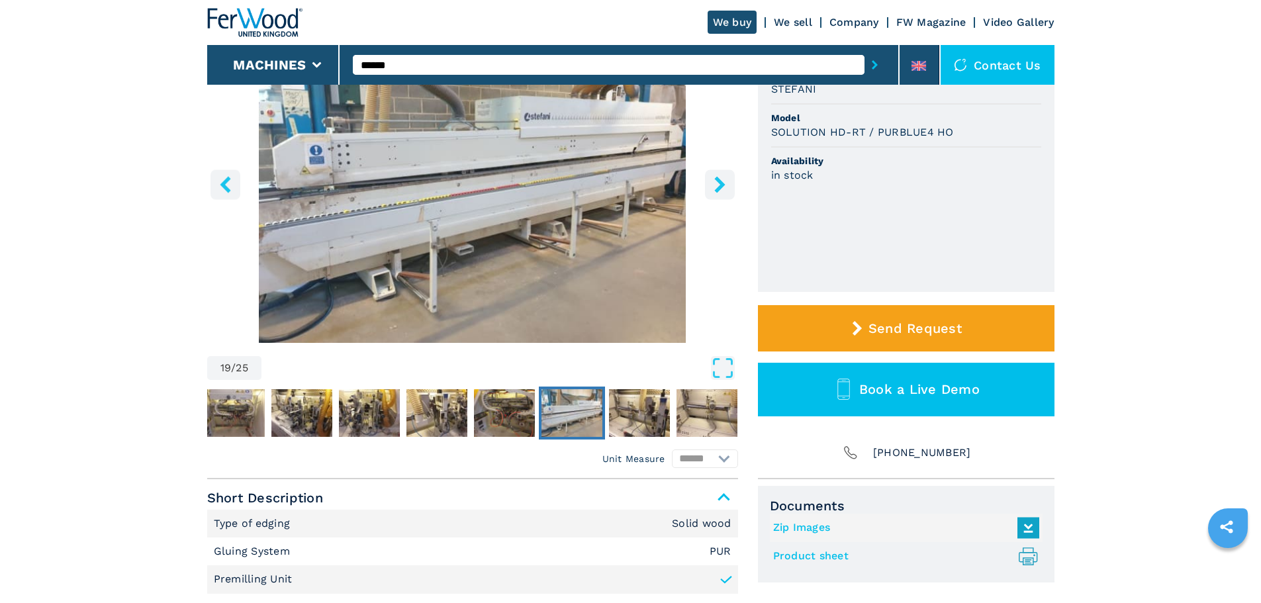
scroll to position [104, 0]
